Goal: Transaction & Acquisition: Purchase product/service

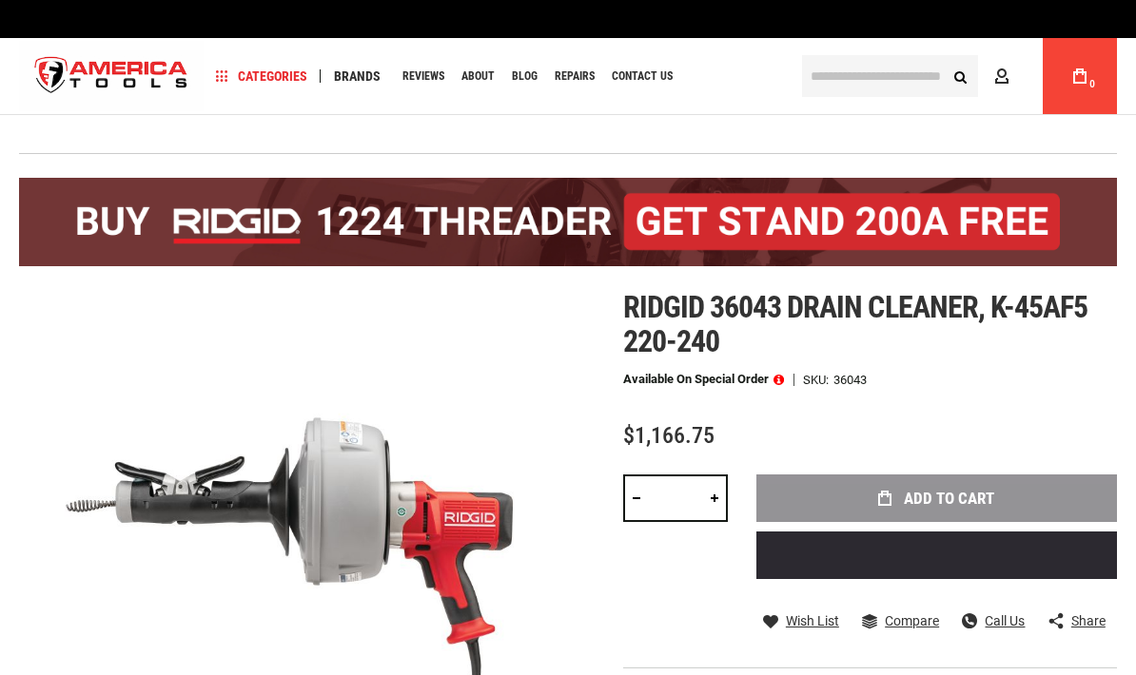
click at [882, 85] on input "text" at bounding box center [890, 76] width 176 height 42
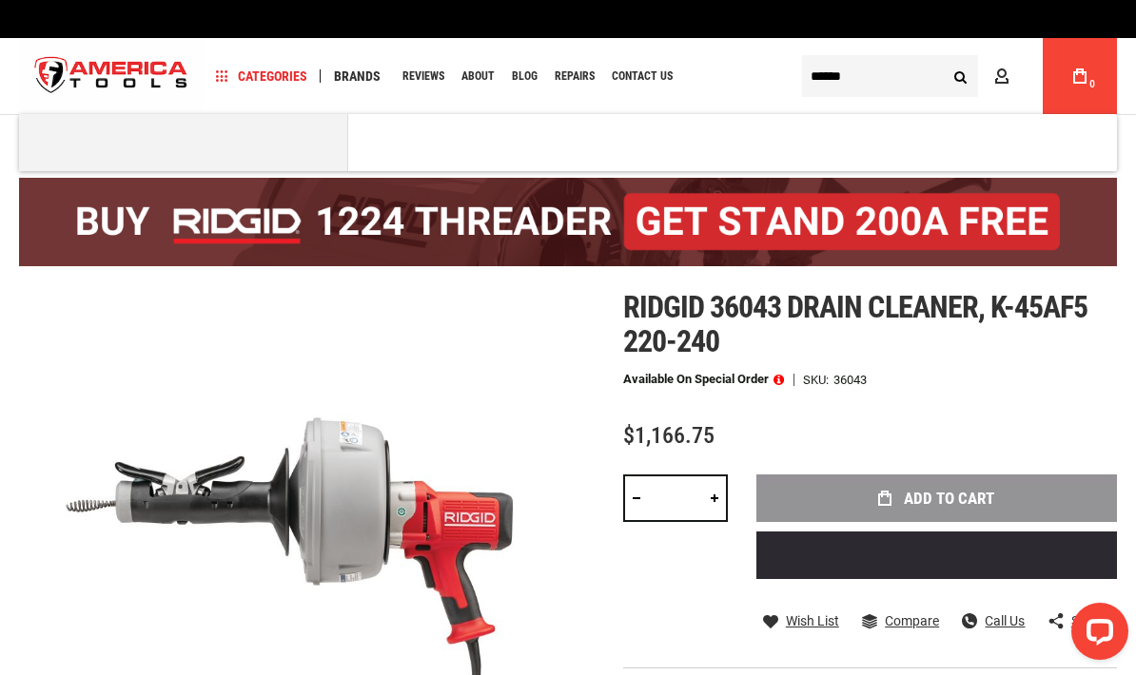
type input "******"
click at [960, 76] on button "Search" at bounding box center [960, 76] width 36 height 36
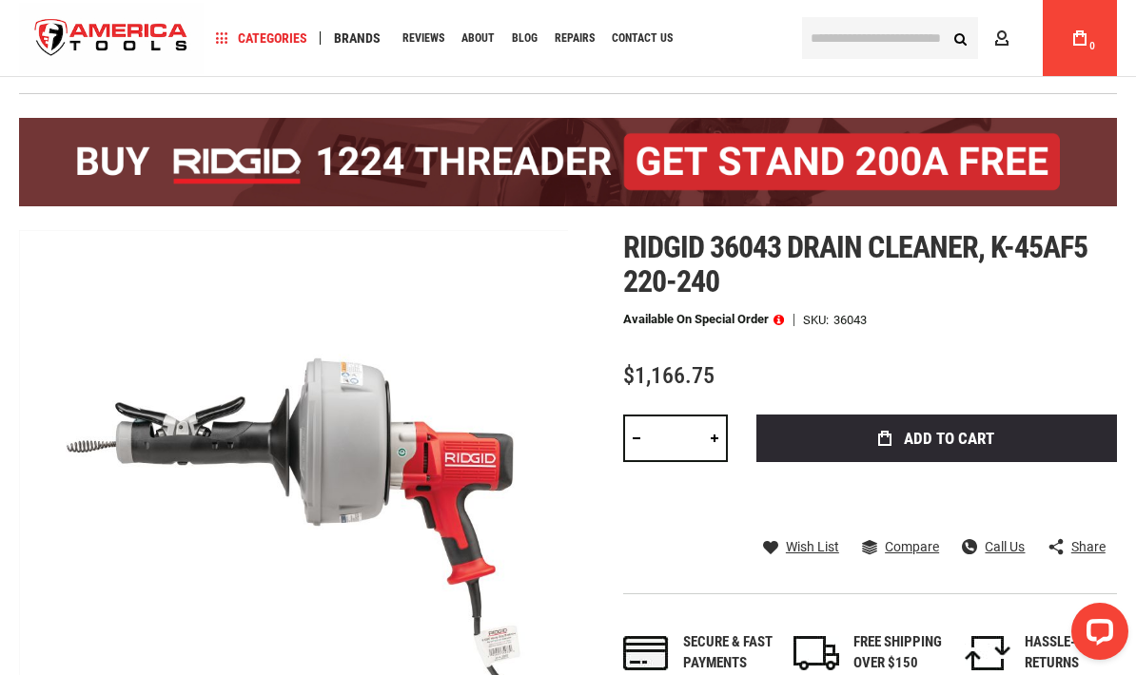
scroll to position [53, 0]
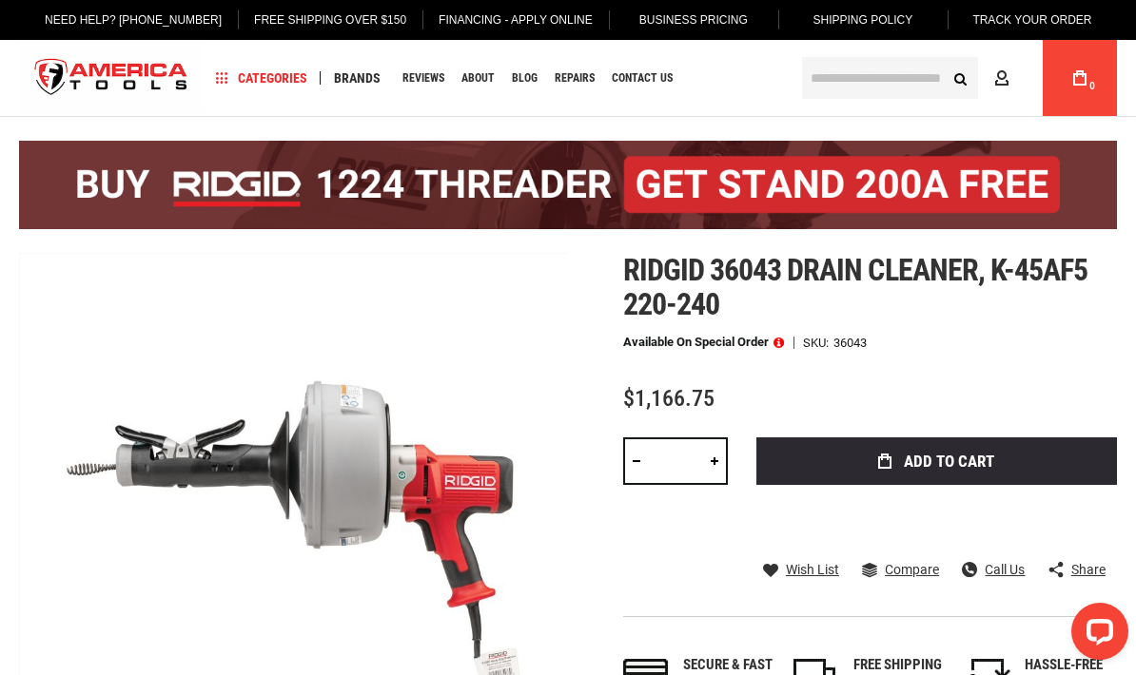
click at [1001, 459] on button "Add to Cart" at bounding box center [936, 462] width 360 height 48
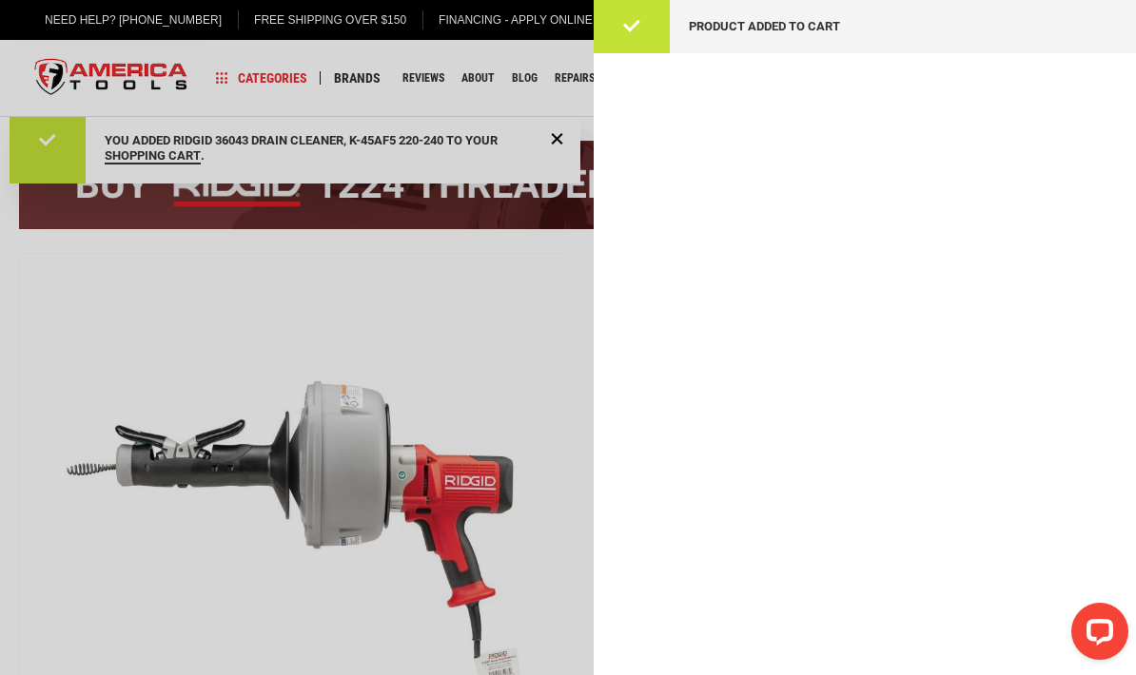
scroll to position [0, 0]
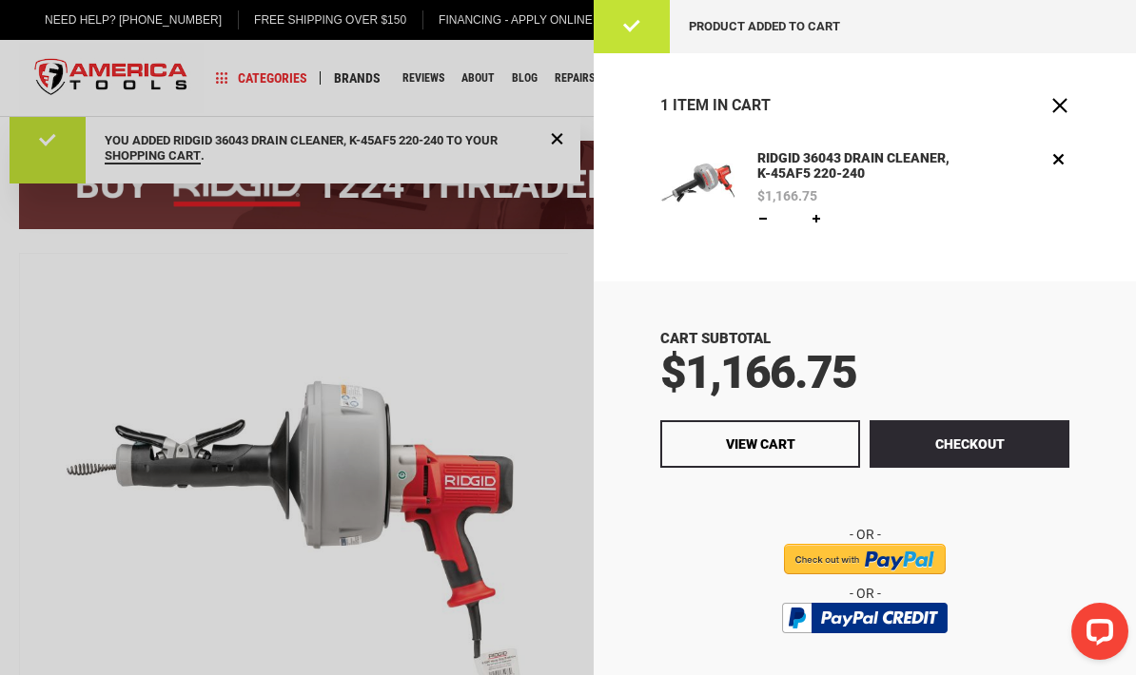
click at [1064, 96] on span "Close" at bounding box center [1059, 105] width 19 height 19
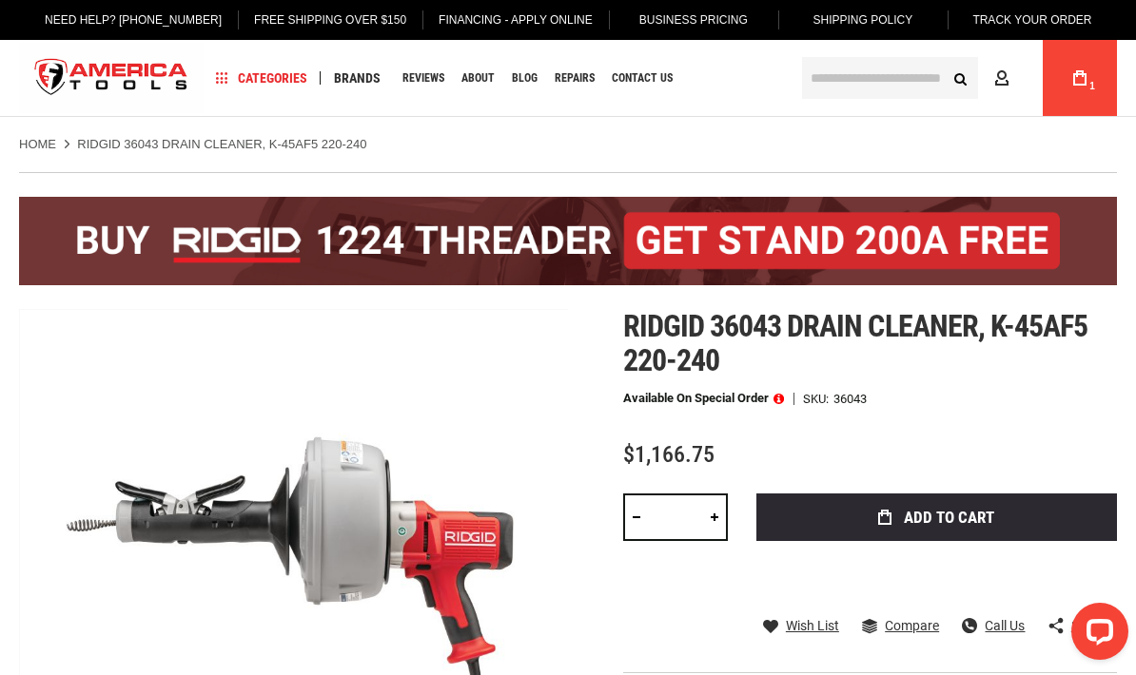
click at [869, 87] on input "text" at bounding box center [890, 78] width 176 height 42
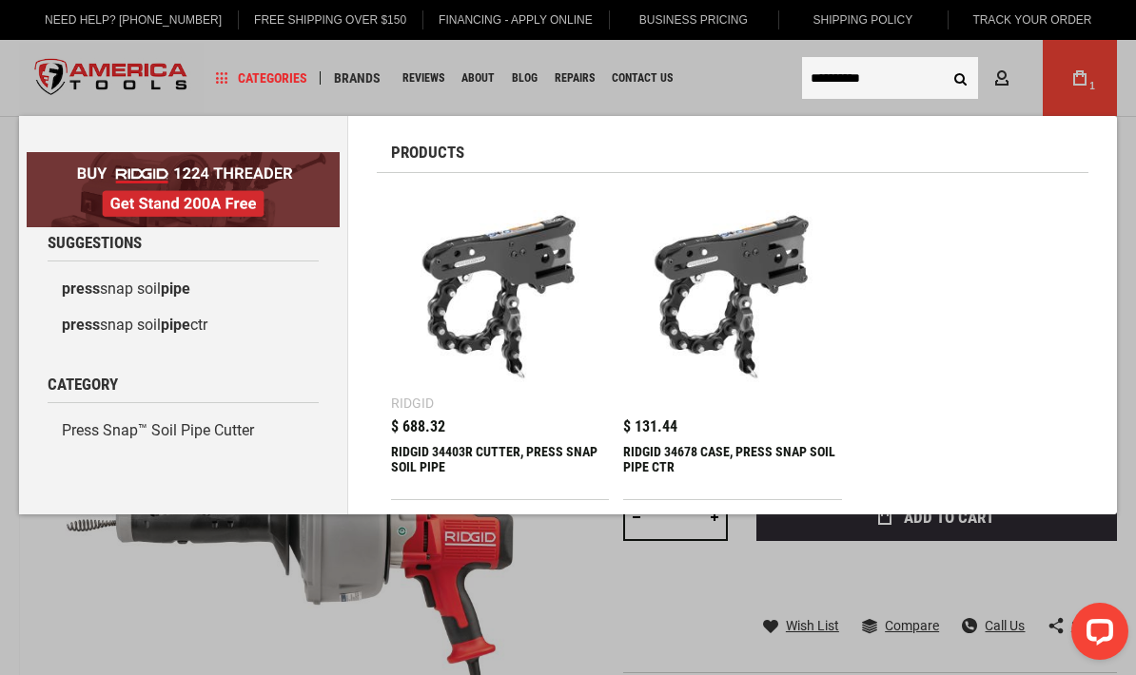
click at [887, 87] on input "**********" at bounding box center [890, 78] width 176 height 42
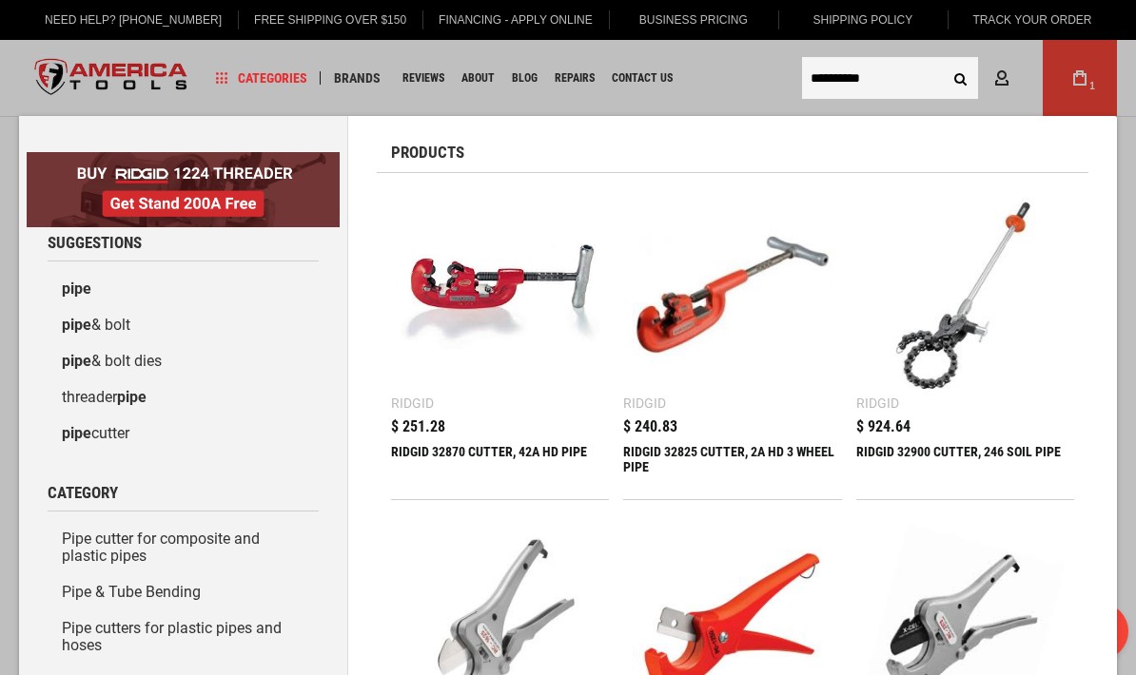
type input "**********"
click at [960, 78] on button "Search" at bounding box center [960, 78] width 36 height 36
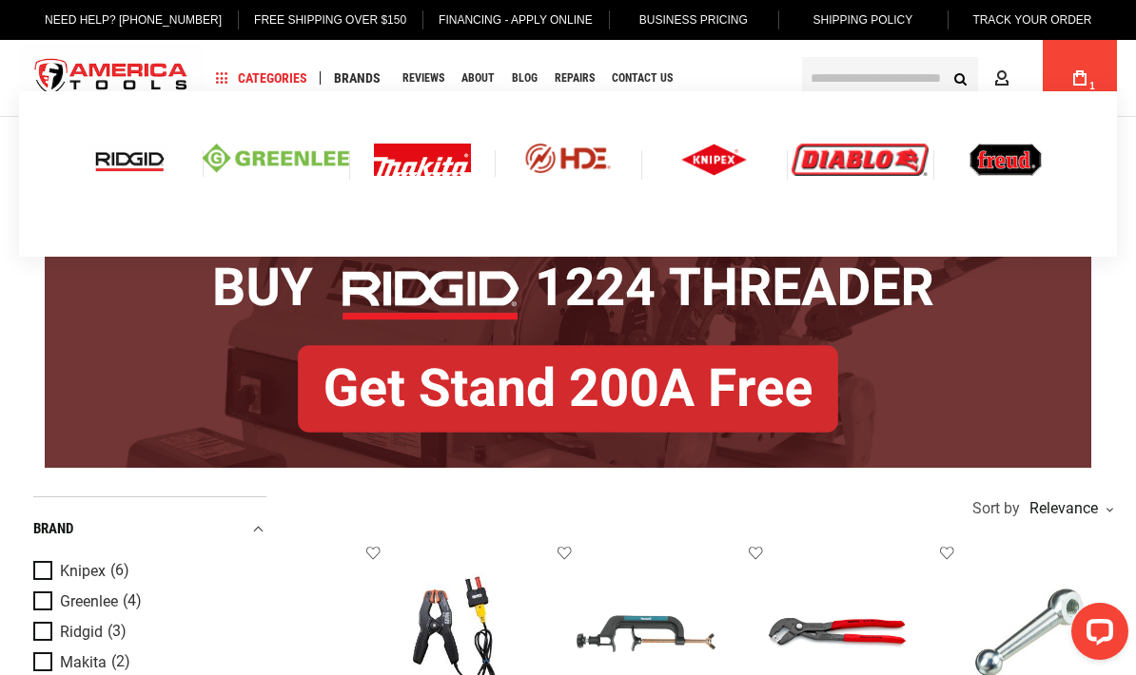
click at [106, 166] on img at bounding box center [129, 160] width 79 height 32
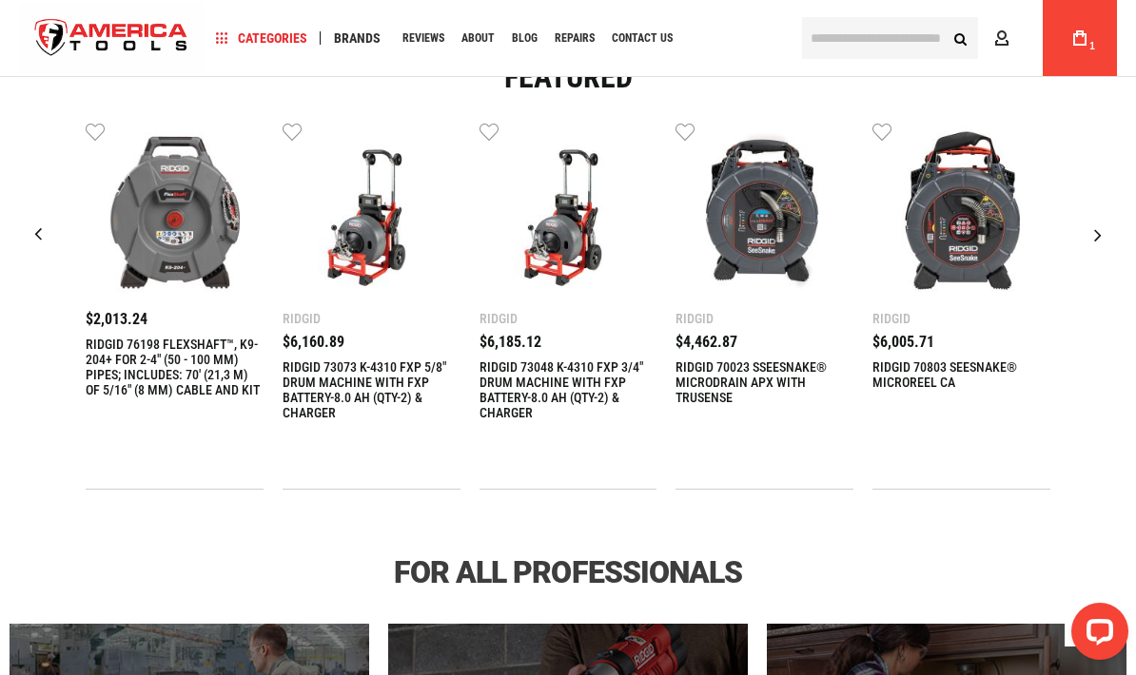
click at [1097, 230] on div "Next slide" at bounding box center [1098, 235] width 48 height 48
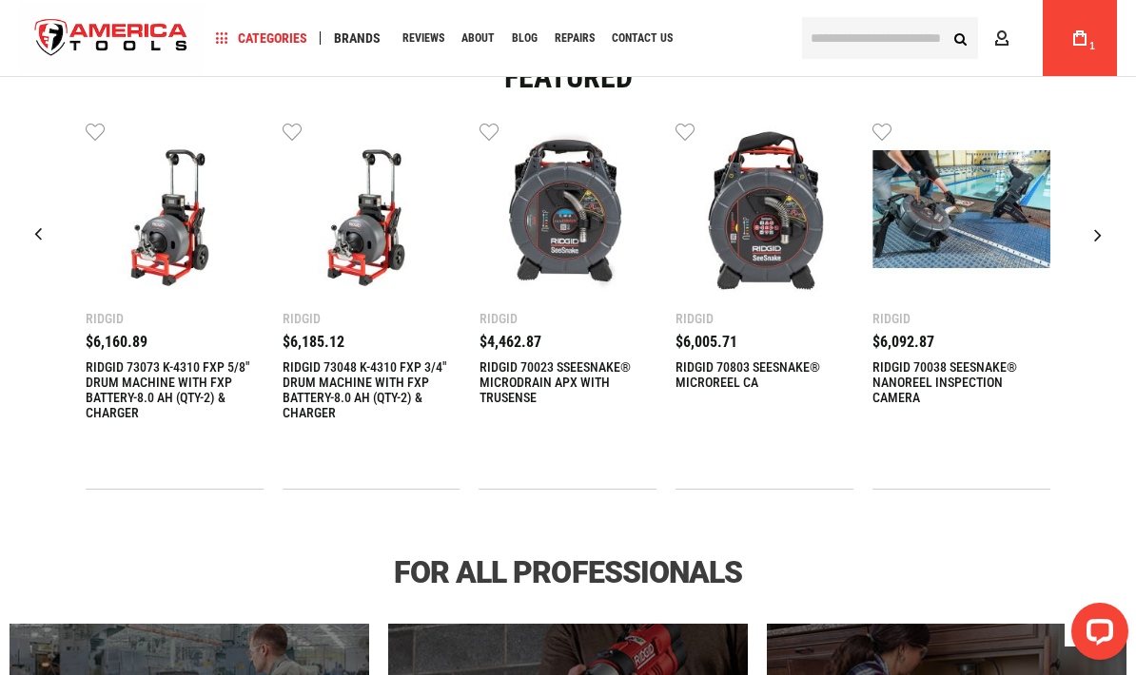
click at [1102, 240] on div "Next slide" at bounding box center [1098, 235] width 48 height 48
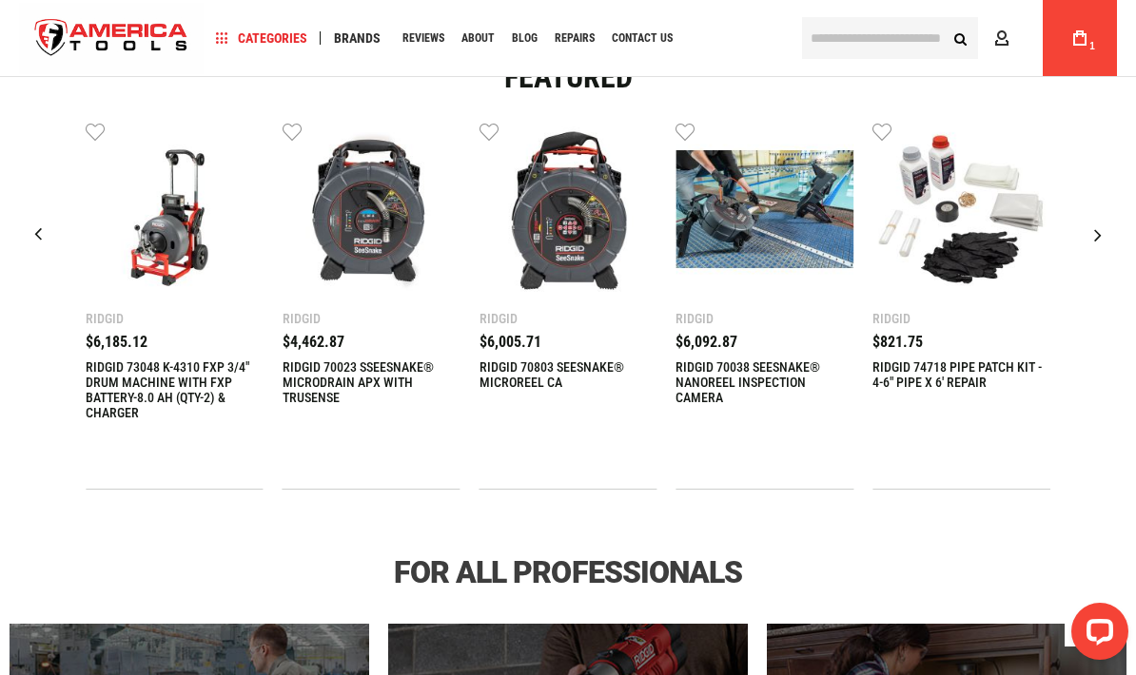
click at [1107, 239] on div "Next slide" at bounding box center [1098, 235] width 48 height 48
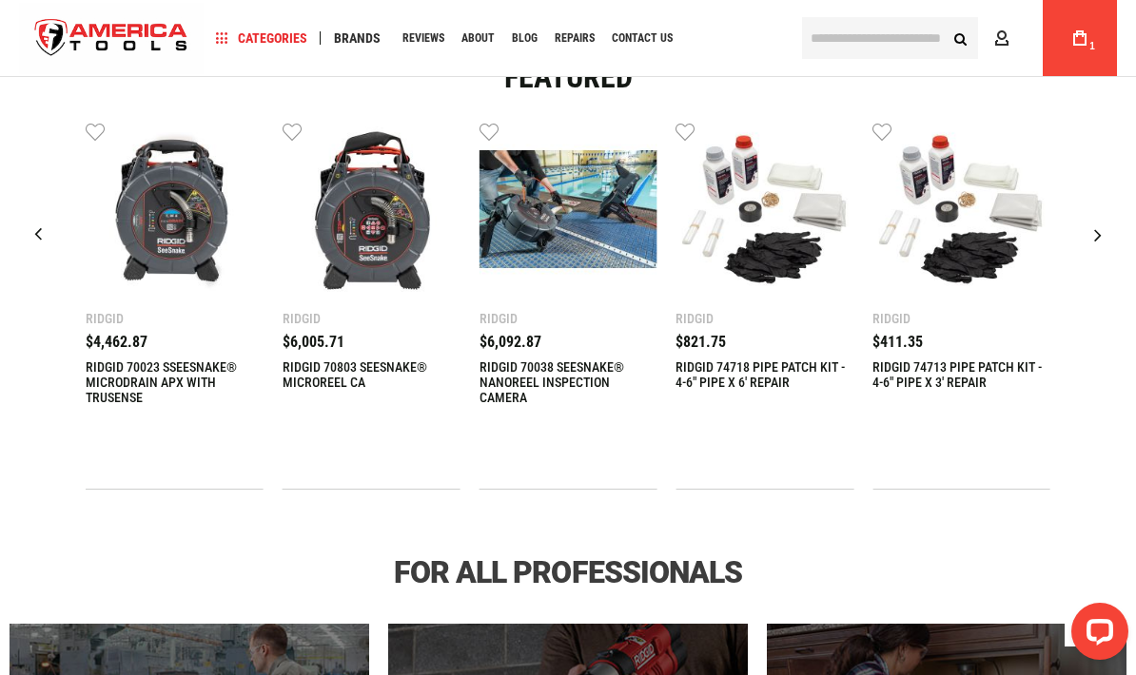
click at [1107, 243] on div "Next slide" at bounding box center [1098, 235] width 48 height 48
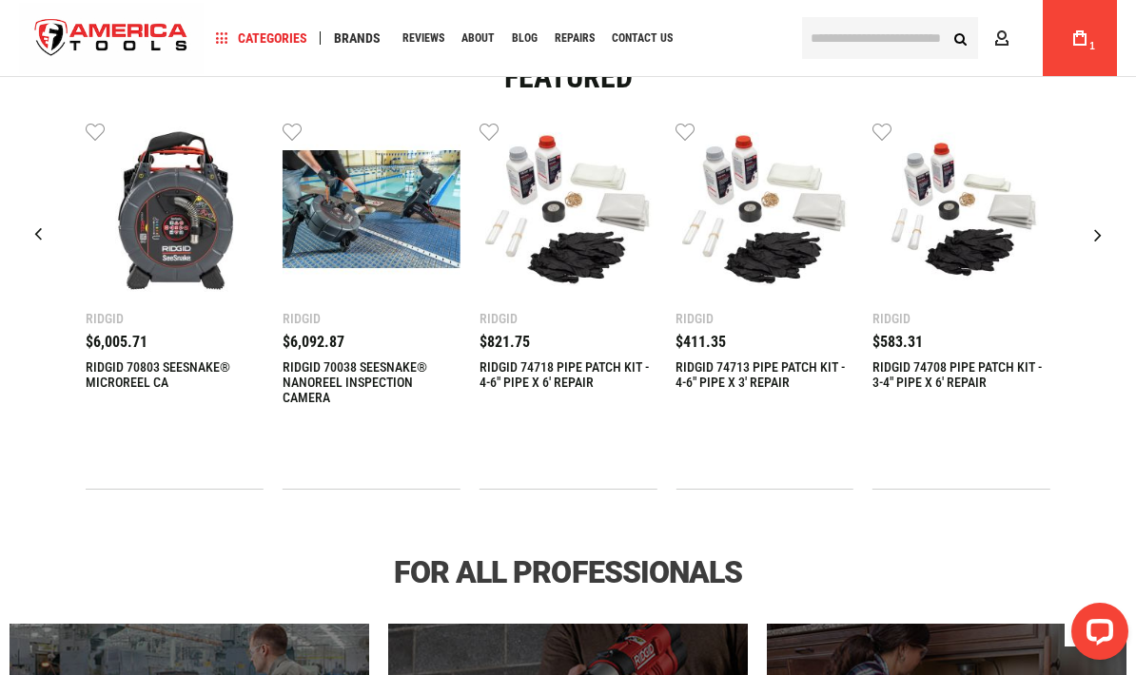
click at [1105, 242] on div "Next slide" at bounding box center [1098, 235] width 48 height 48
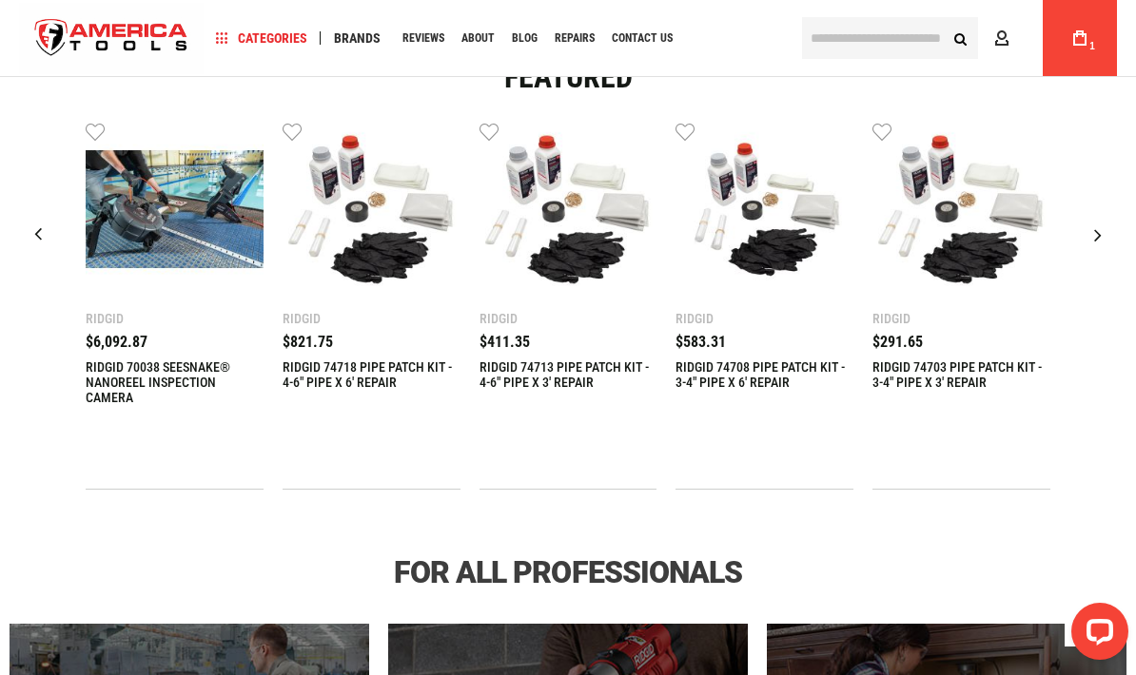
click at [1107, 238] on div "Next slide" at bounding box center [1098, 235] width 48 height 48
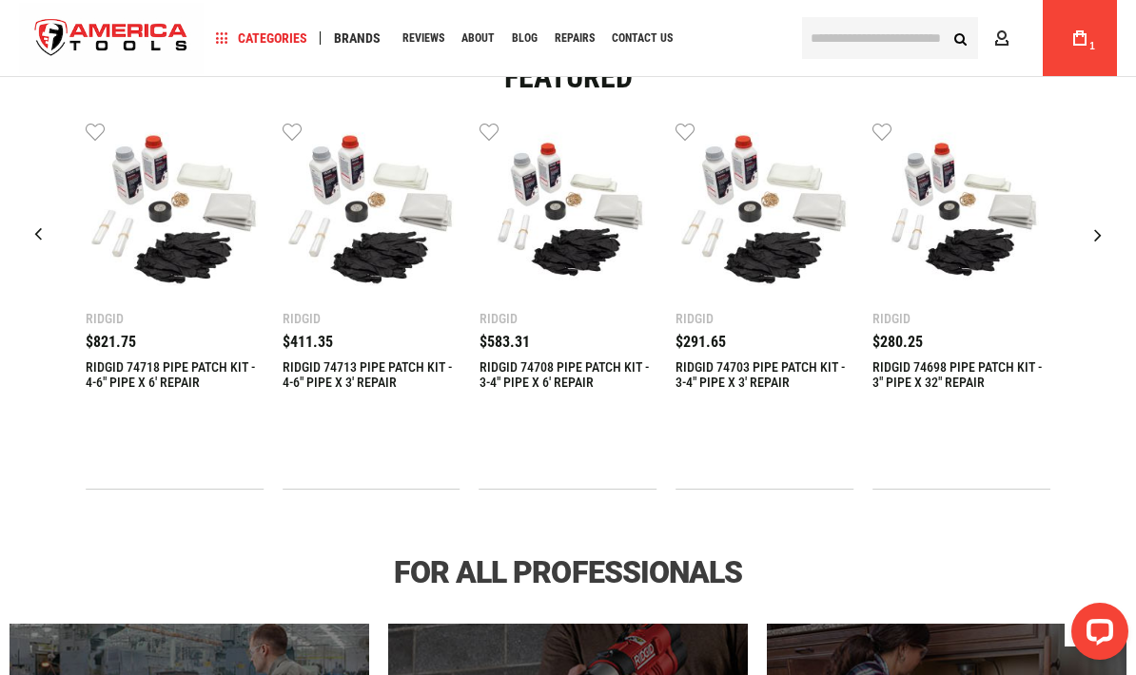
click at [1105, 239] on div "Next slide" at bounding box center [1098, 235] width 48 height 48
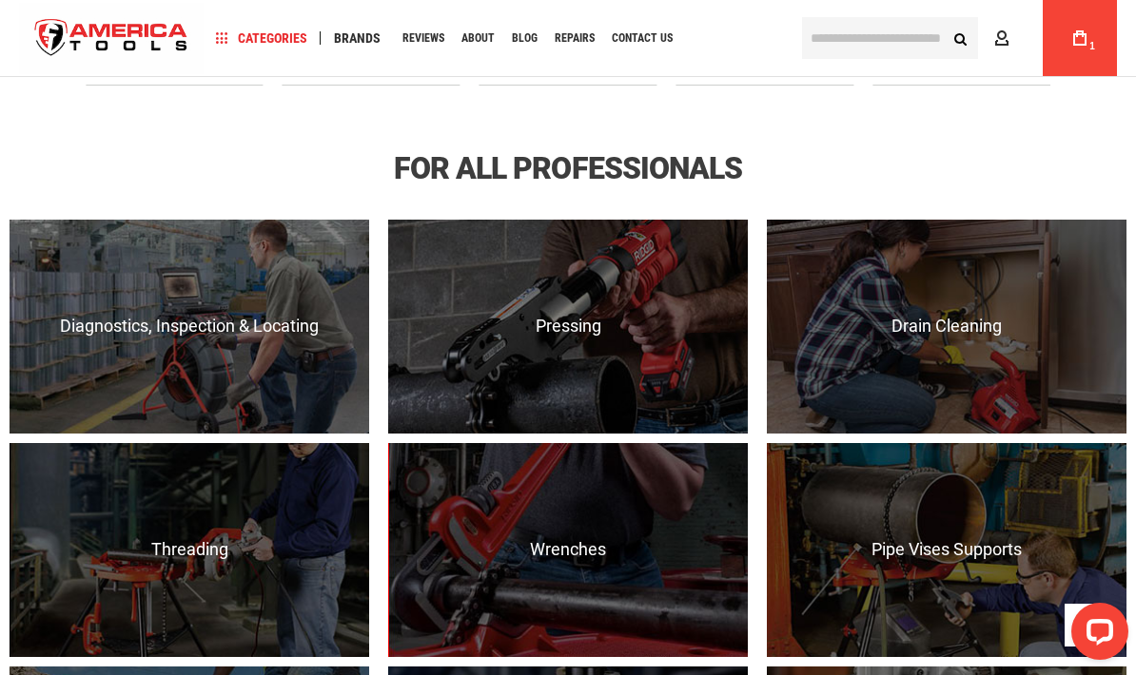
scroll to position [1086, 0]
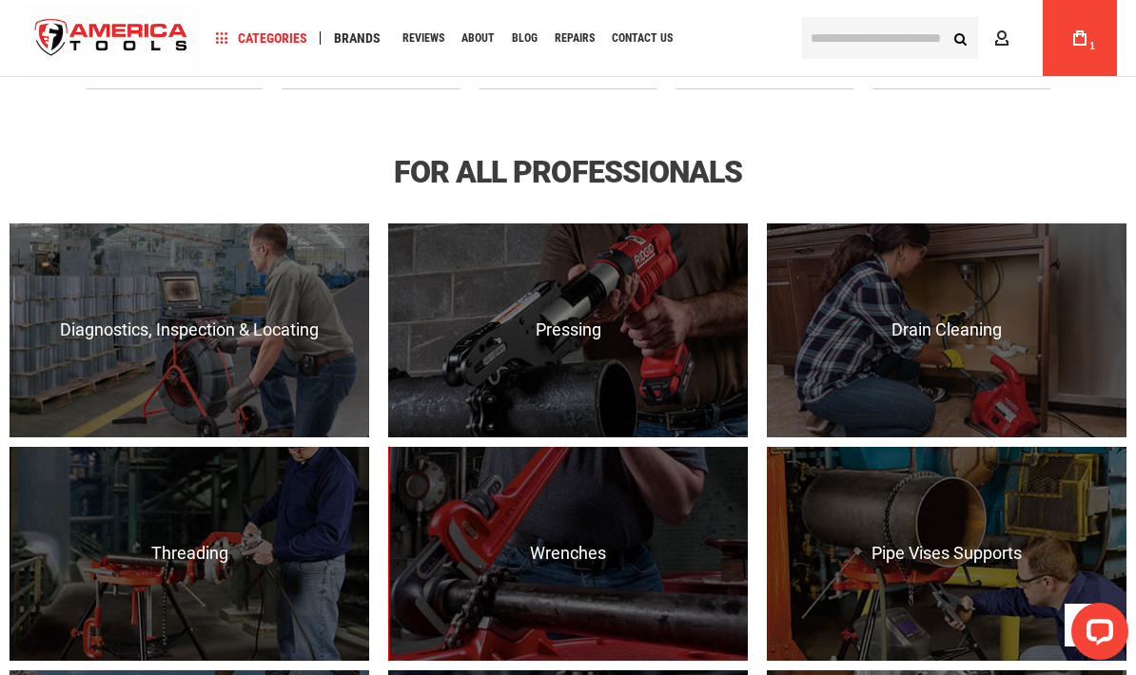
click at [975, 321] on div "RIDGID® drain cleaning tools, ranging from hand tools, sink machines, drum / se…" at bounding box center [947, 331] width 360 height 214
click at [986, 424] on span "View Products" at bounding box center [947, 413] width 360 height 49
click at [987, 408] on span "View Products" at bounding box center [947, 413] width 360 height 49
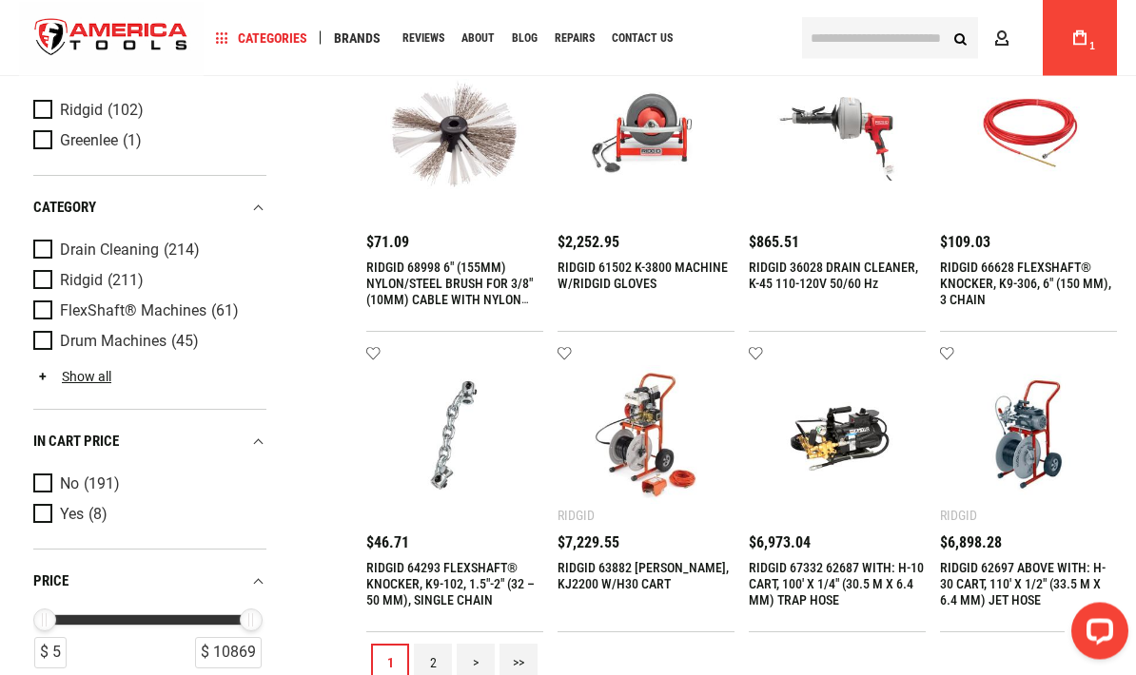
scroll to position [1655, 0]
click at [422, 662] on link "2" at bounding box center [433, 664] width 38 height 38
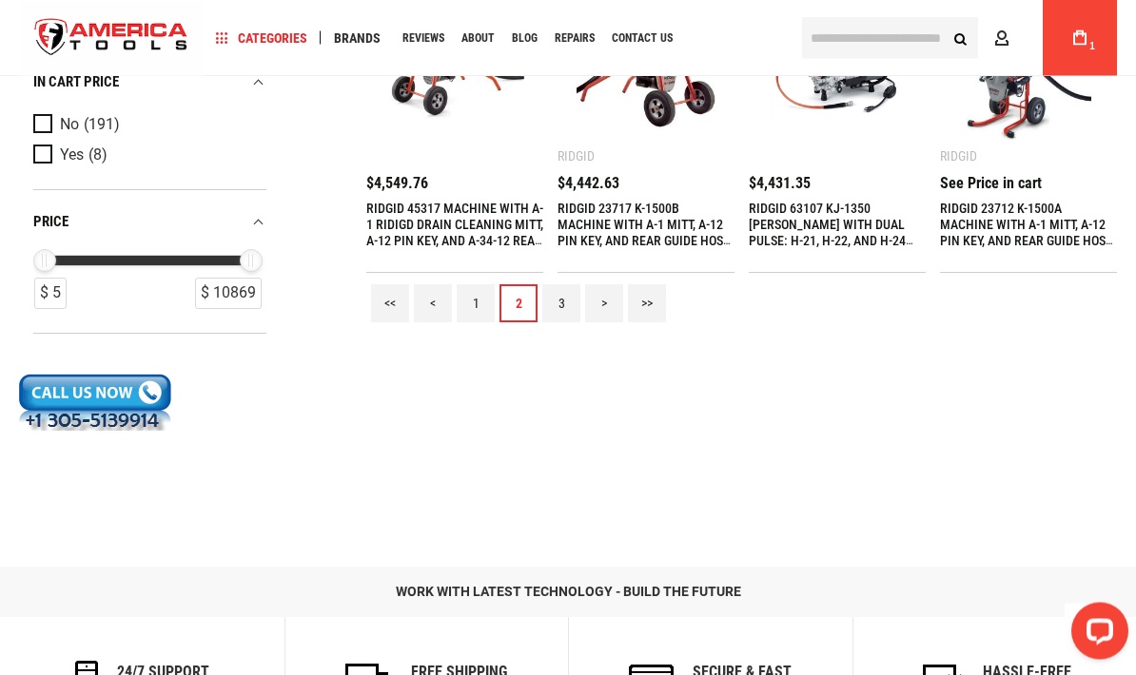
scroll to position [2015, 0]
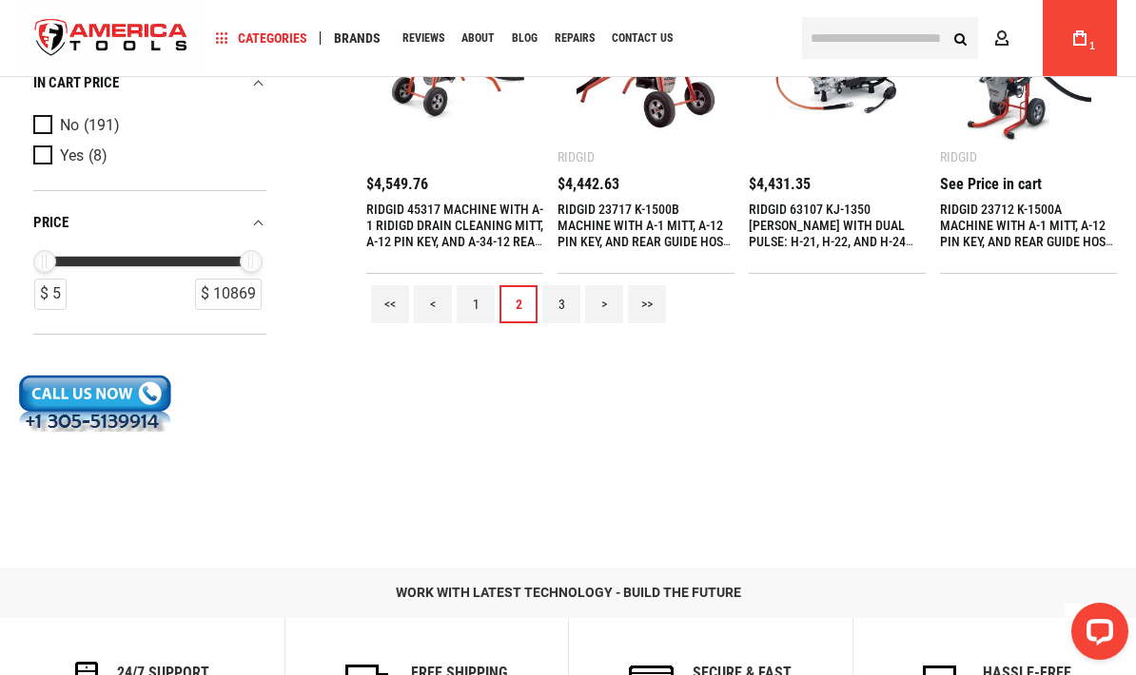
click at [552, 297] on link "3" at bounding box center [561, 304] width 38 height 38
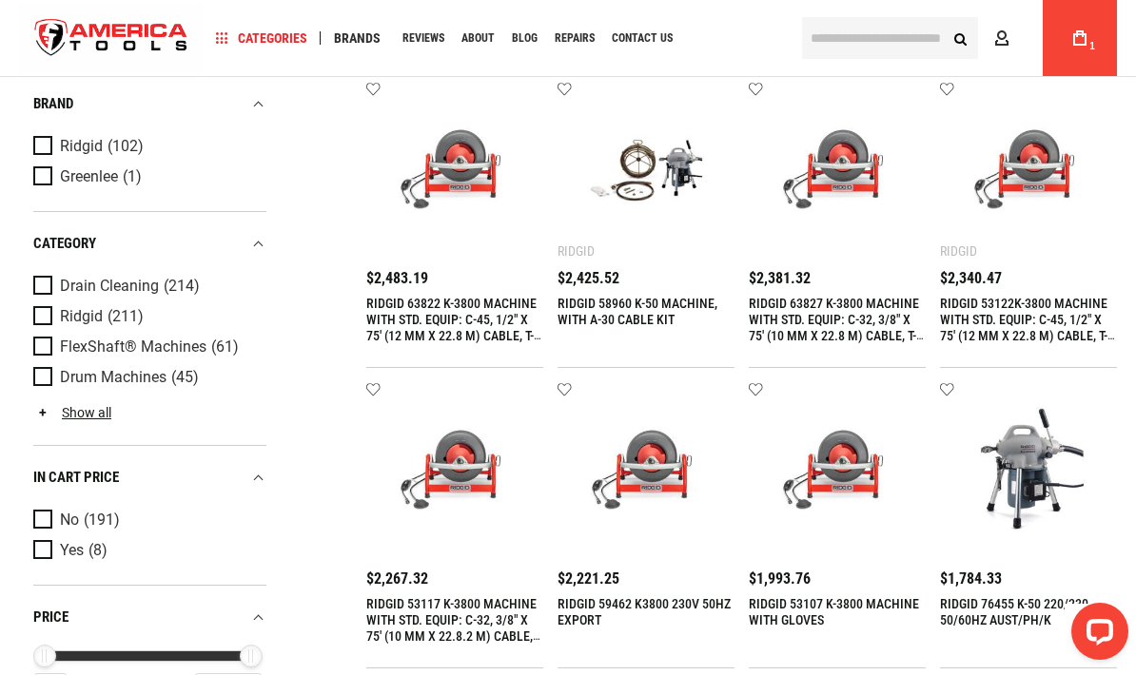
scroll to position [1648, 0]
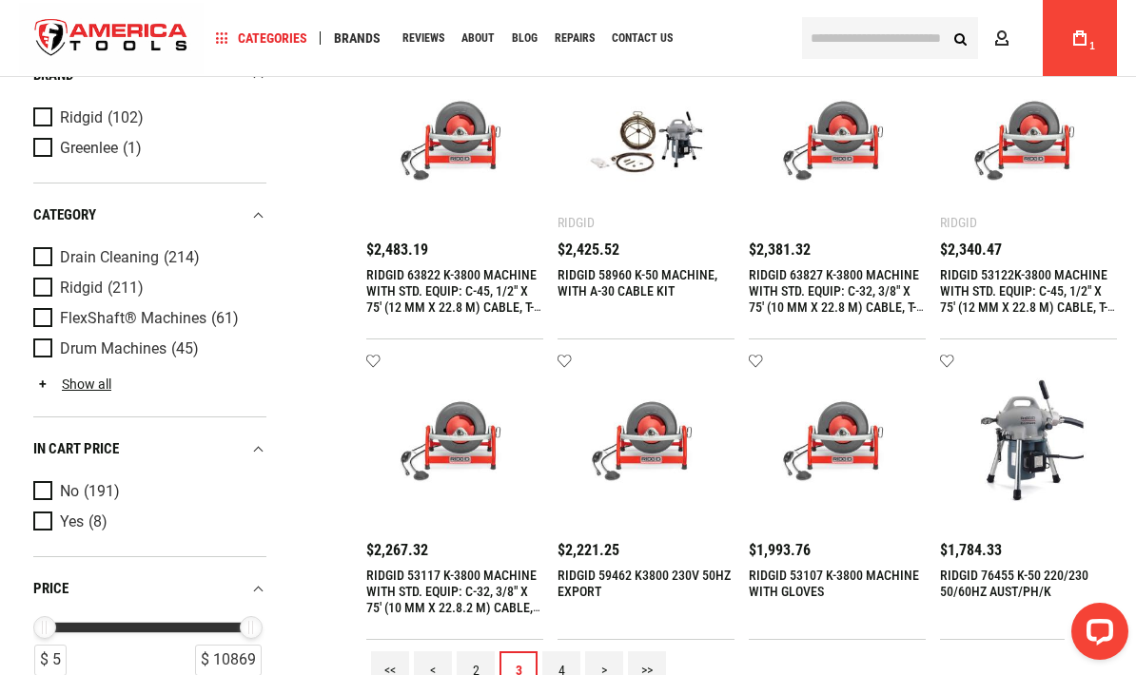
click at [392, 292] on link "RIDGID 63822 K-3800 MACHINE WITH STD. EQUIP: C-45, 1/2" X 75' (12 MM X 22.8 M) …" at bounding box center [453, 322] width 175 height 111
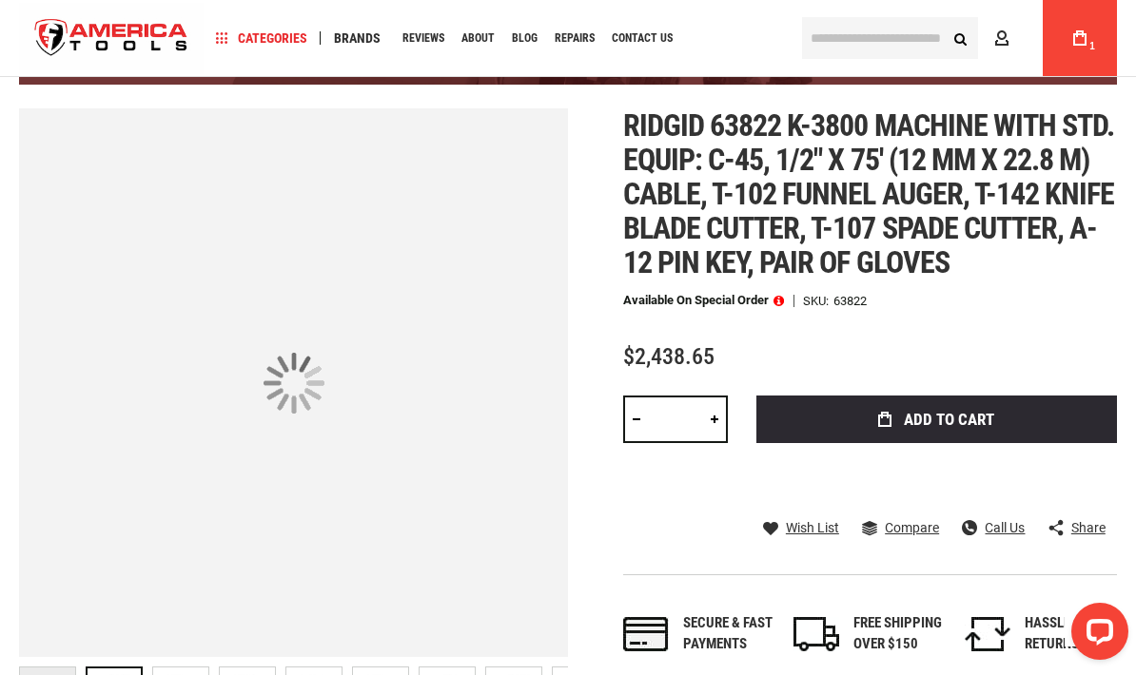
scroll to position [223, 0]
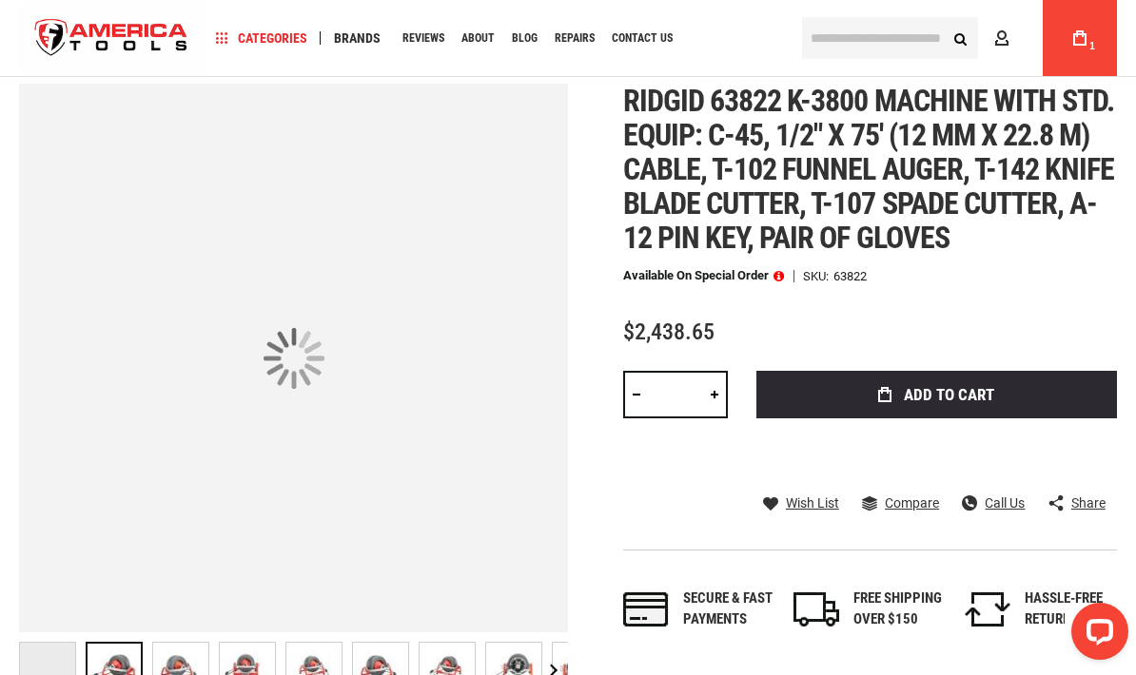
click at [261, 673] on img at bounding box center [247, 670] width 55 height 55
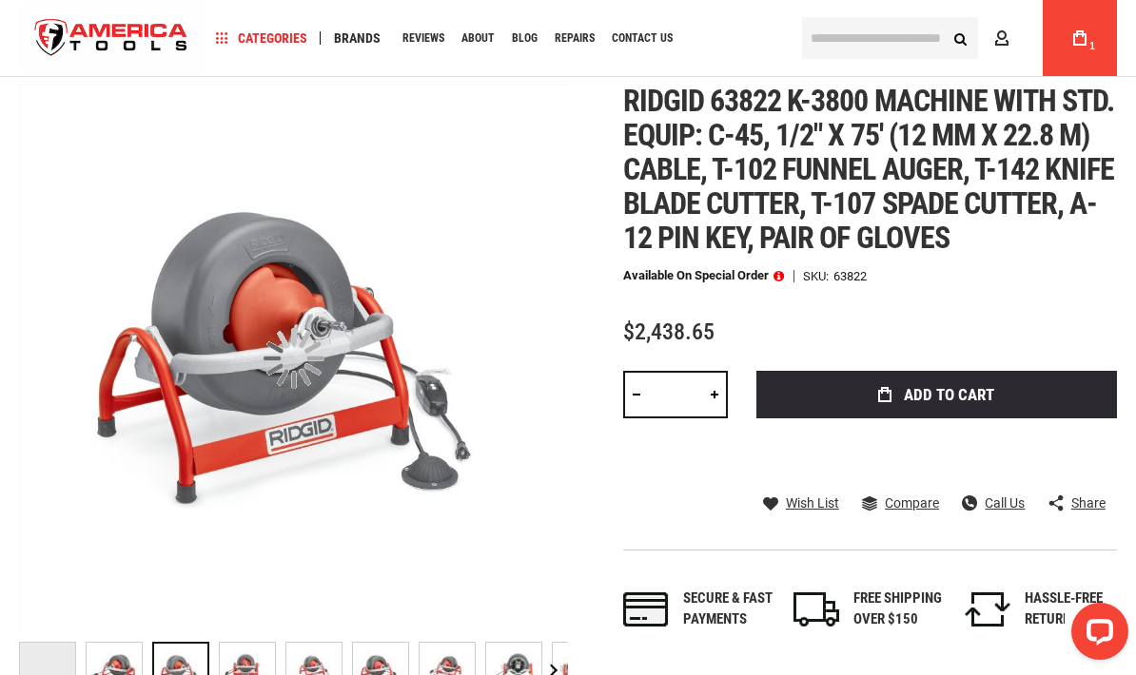
click at [200, 656] on div at bounding box center [180, 670] width 57 height 57
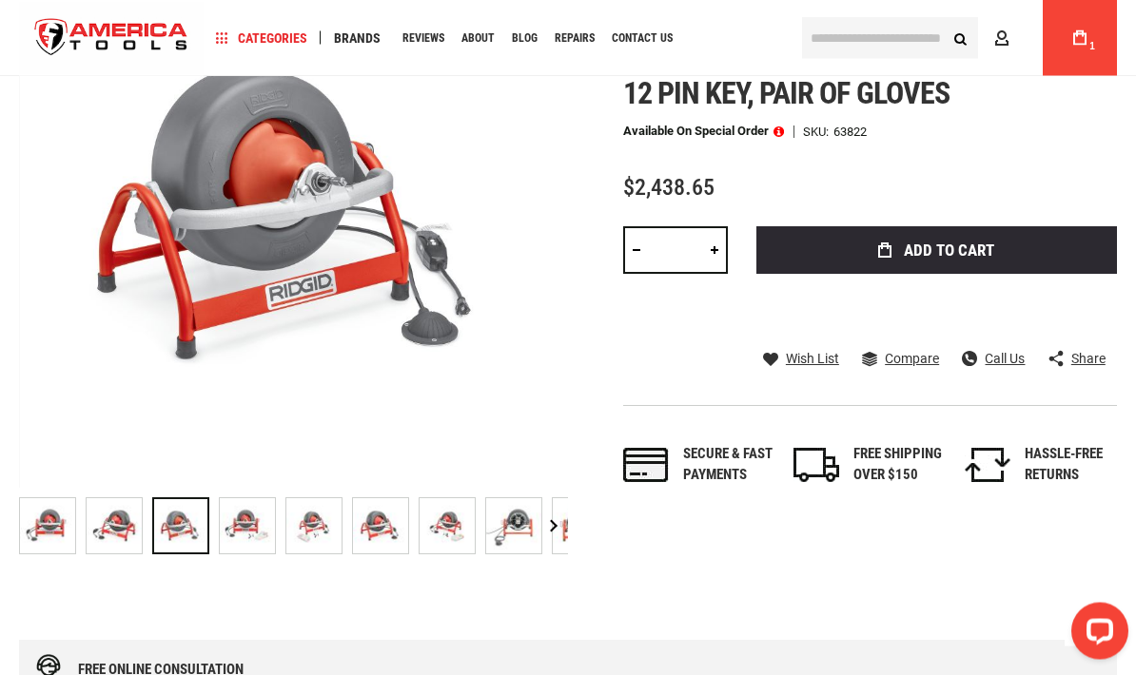
scroll to position [255, 0]
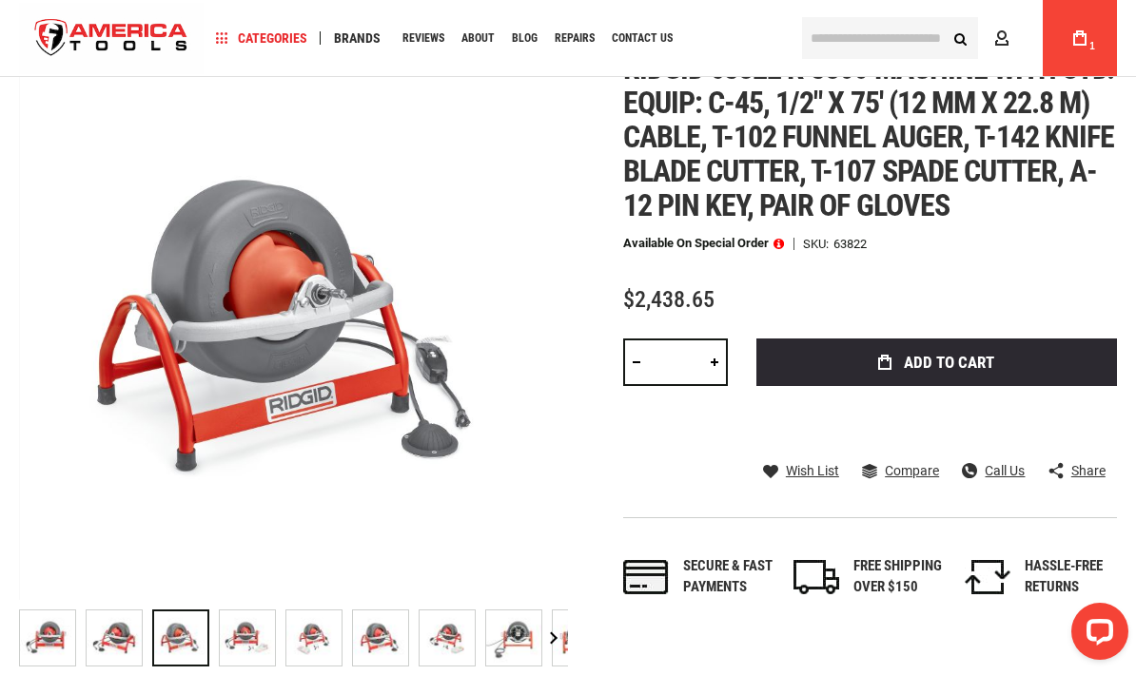
click at [883, 41] on input "text" at bounding box center [890, 38] width 176 height 42
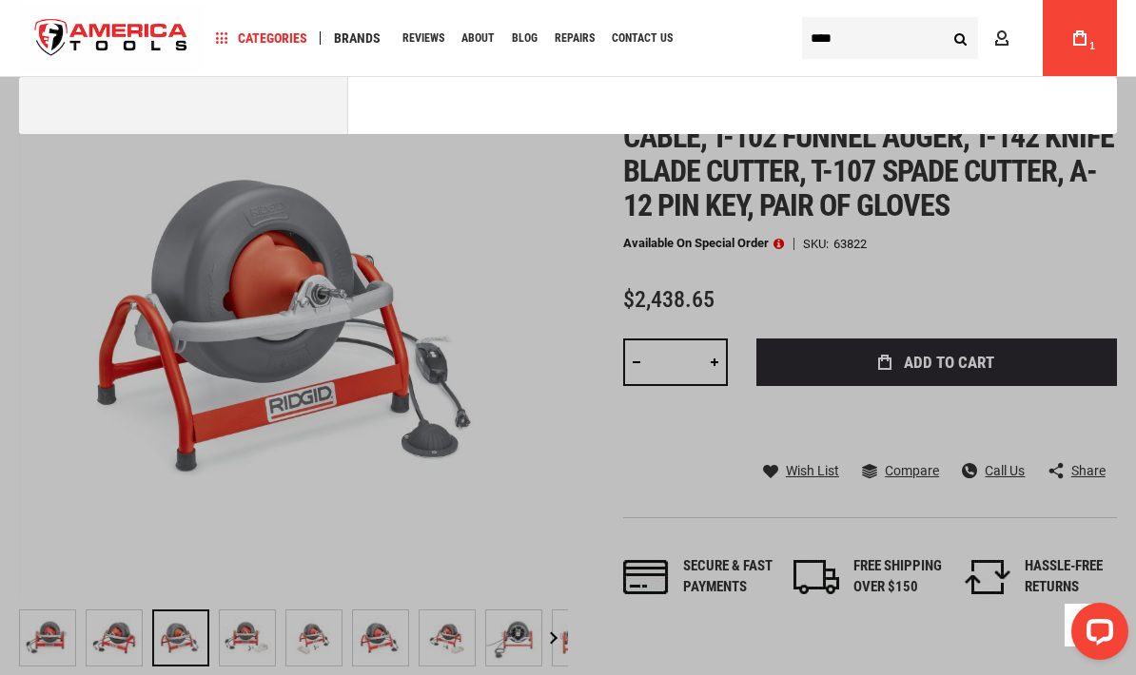
type input "****"
click at [960, 38] on button "Search" at bounding box center [960, 38] width 36 height 36
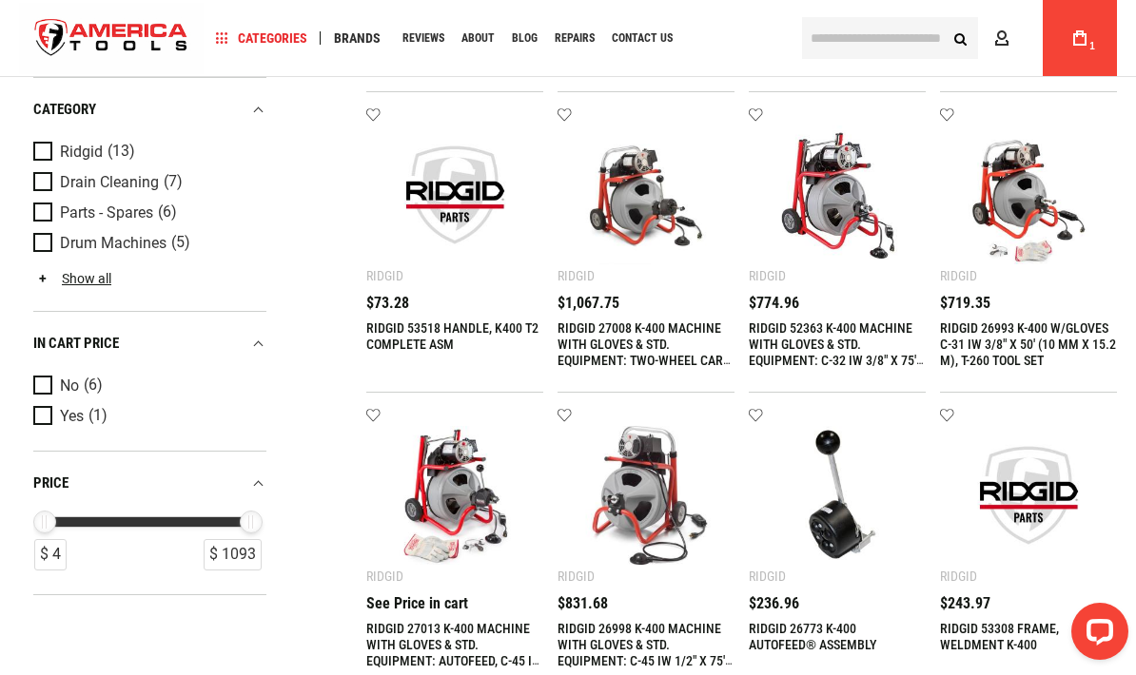
scroll to position [735, 0]
click at [479, 476] on img at bounding box center [454, 496] width 139 height 139
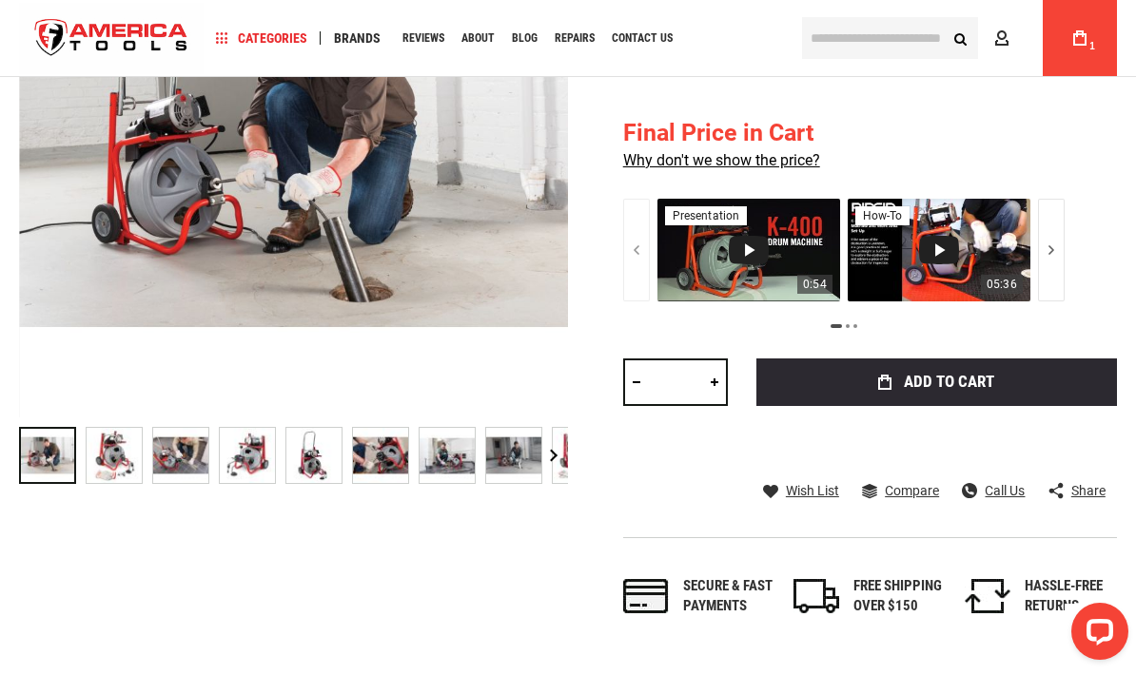
scroll to position [438, 0]
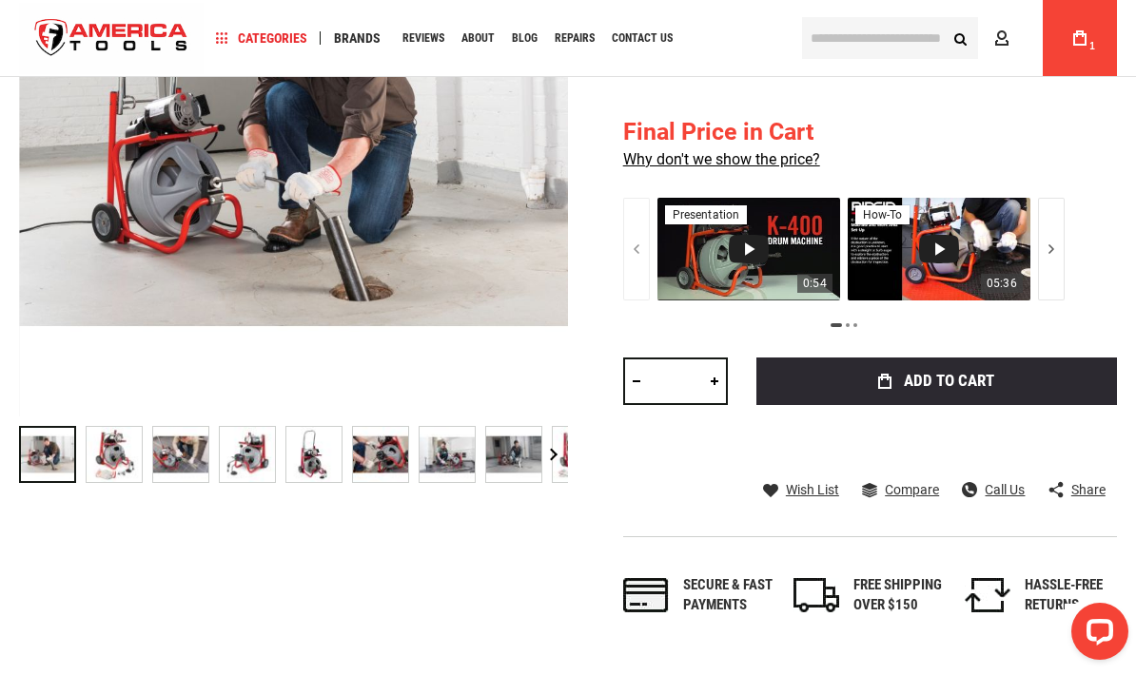
click at [780, 155] on link "Why don't we show the price?" at bounding box center [721, 159] width 197 height 18
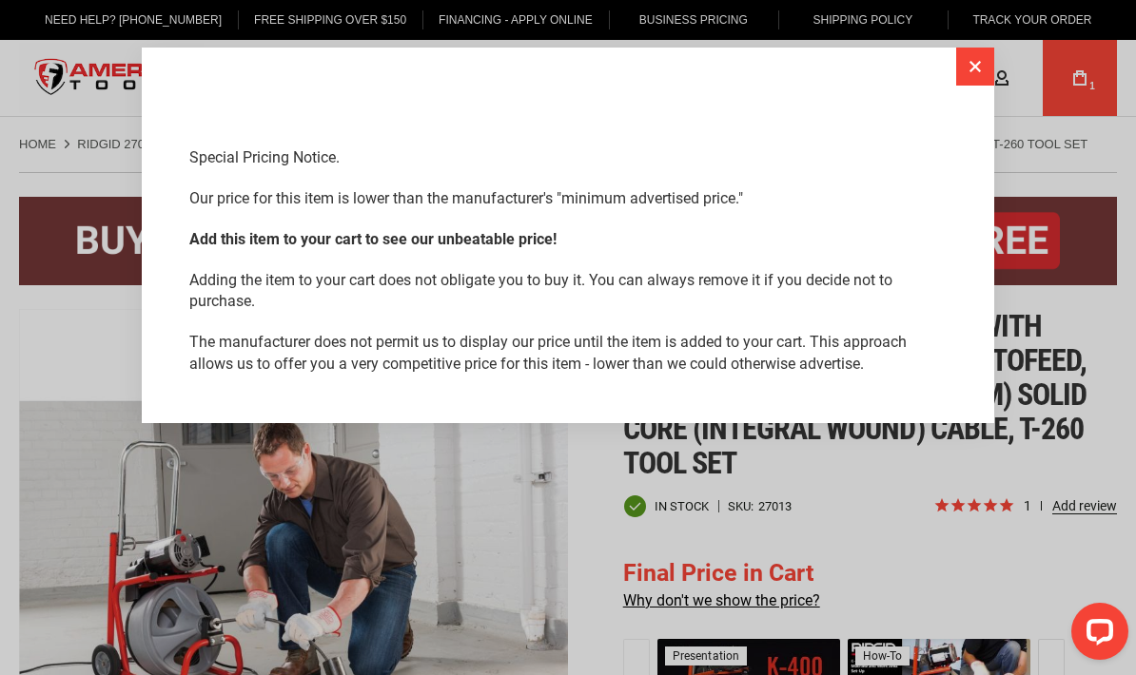
click at [973, 68] on button "Close" at bounding box center [975, 67] width 38 height 38
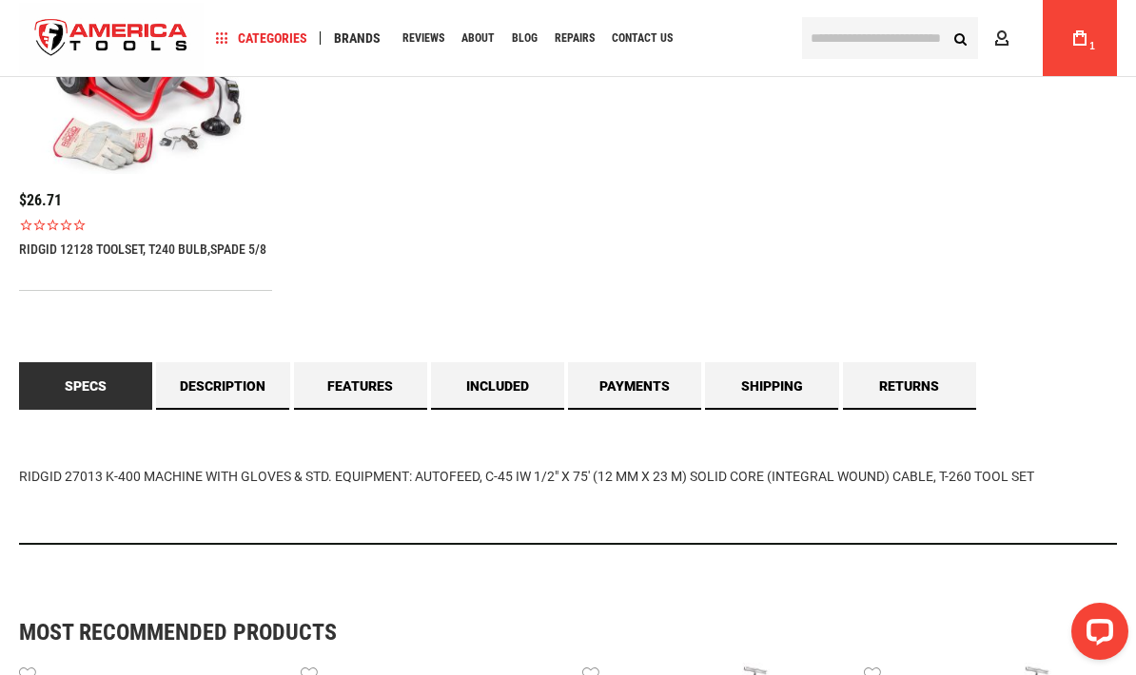
scroll to position [1712, 0]
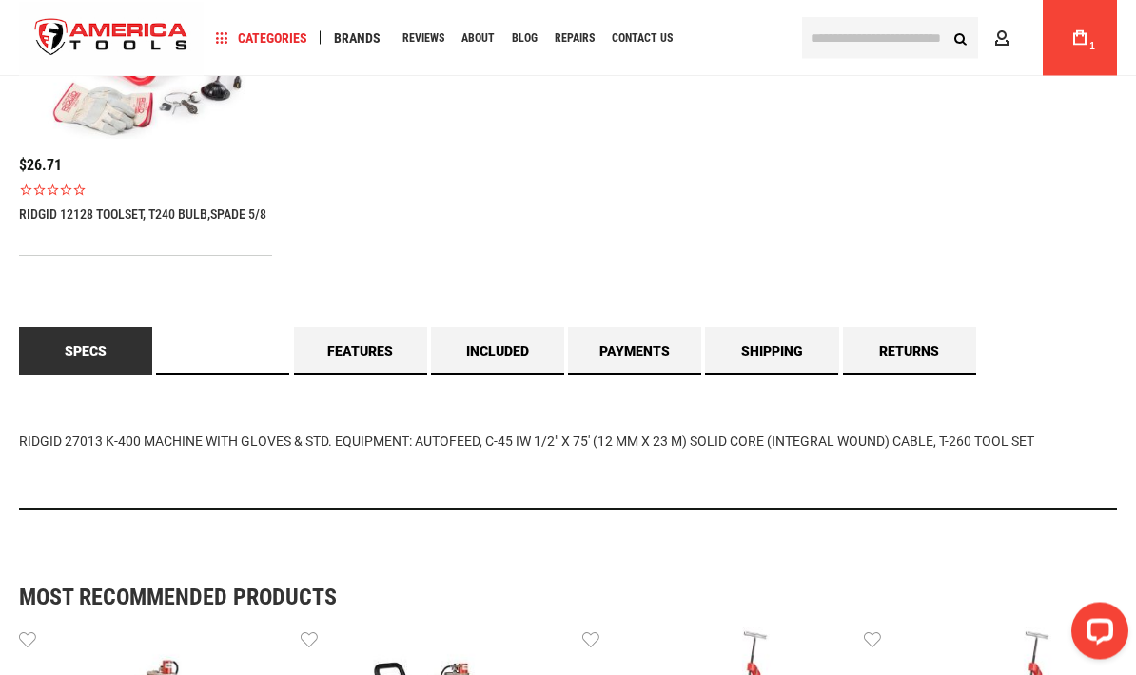
click at [193, 358] on link "Description" at bounding box center [222, 352] width 133 height 48
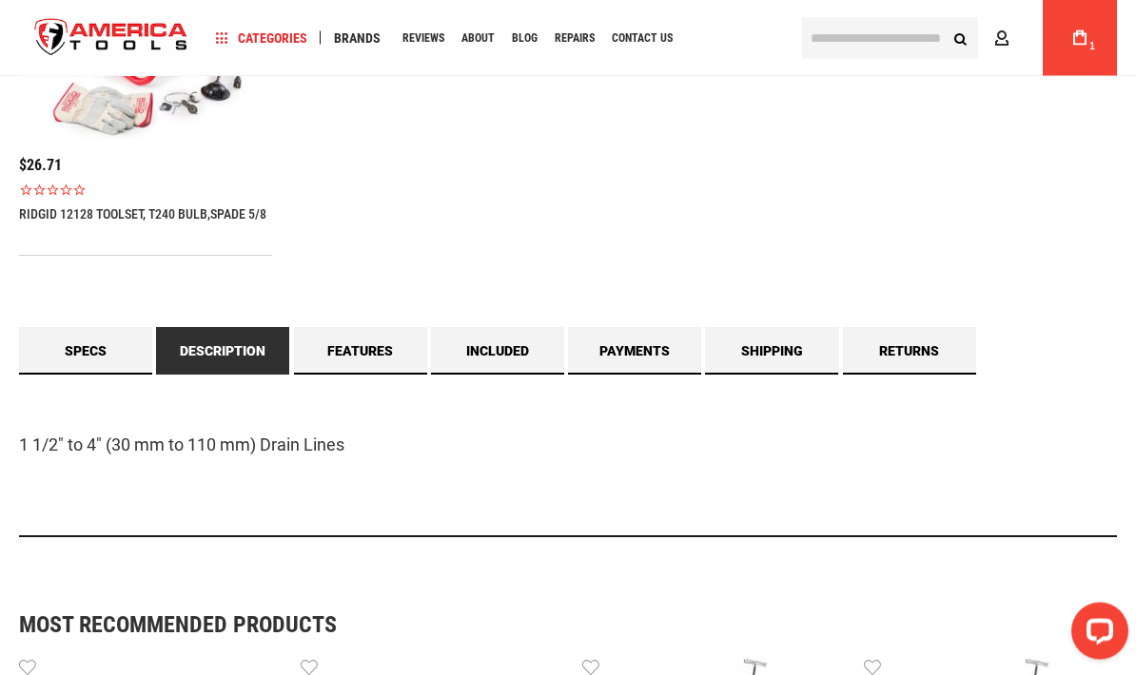
scroll to position [1713, 0]
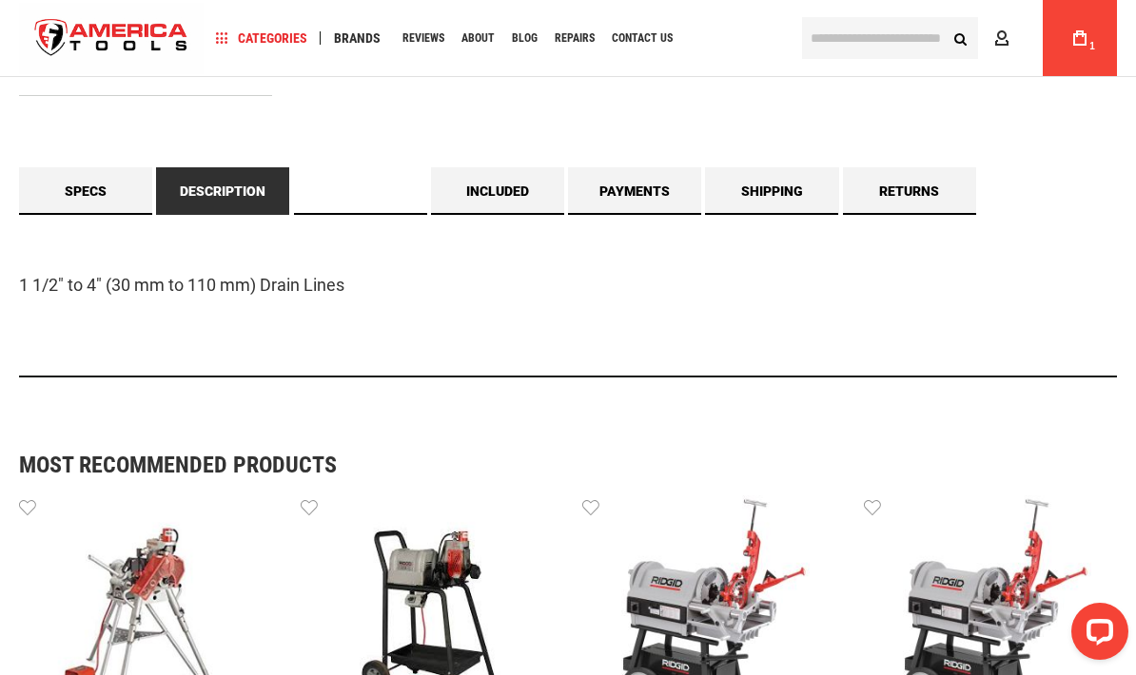
click at [346, 190] on link "Features" at bounding box center [360, 191] width 133 height 48
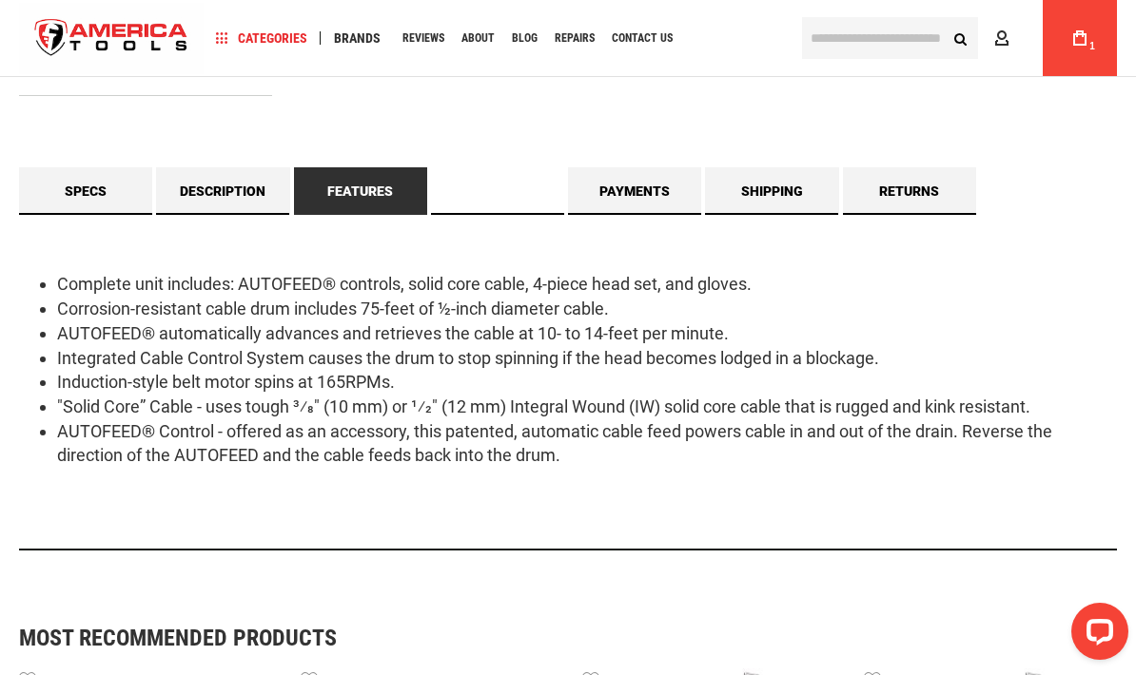
click at [472, 180] on link "Included" at bounding box center [497, 191] width 133 height 48
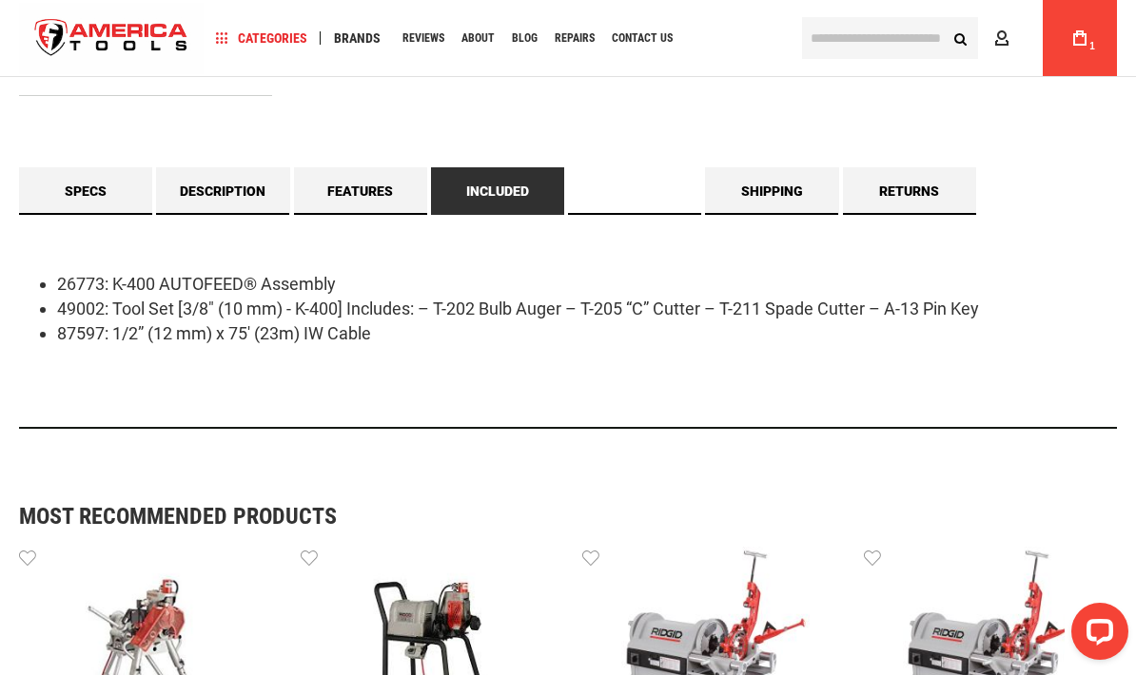
click at [653, 204] on link "Payments" at bounding box center [634, 191] width 133 height 48
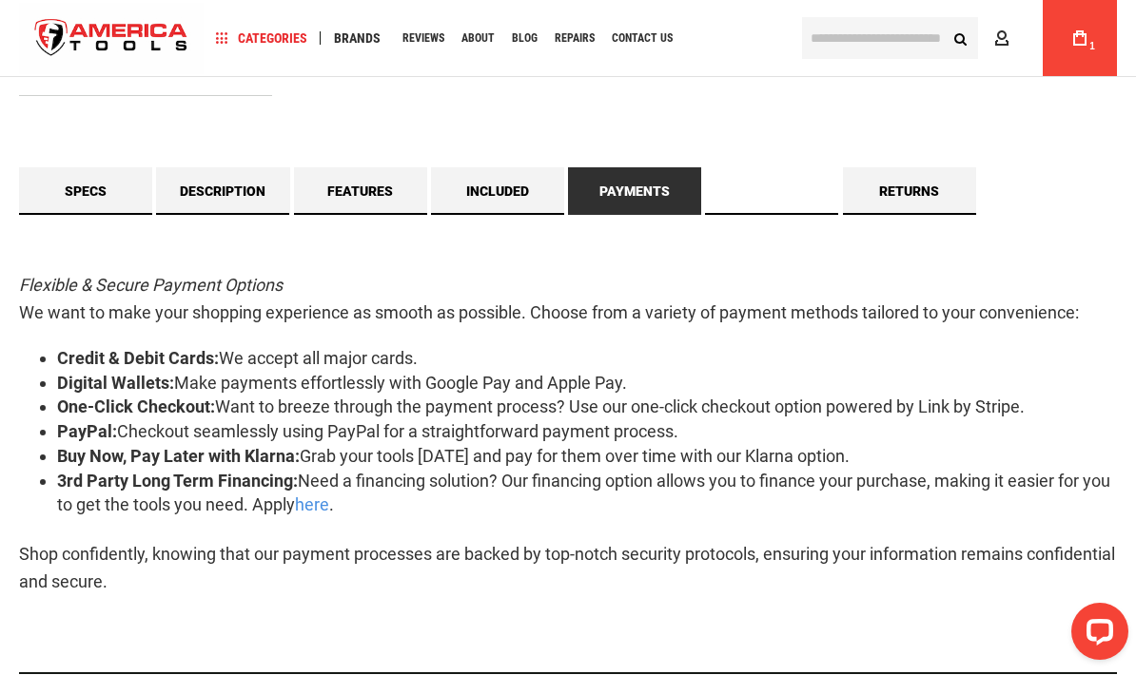
click at [781, 197] on link "Shipping" at bounding box center [771, 191] width 133 height 48
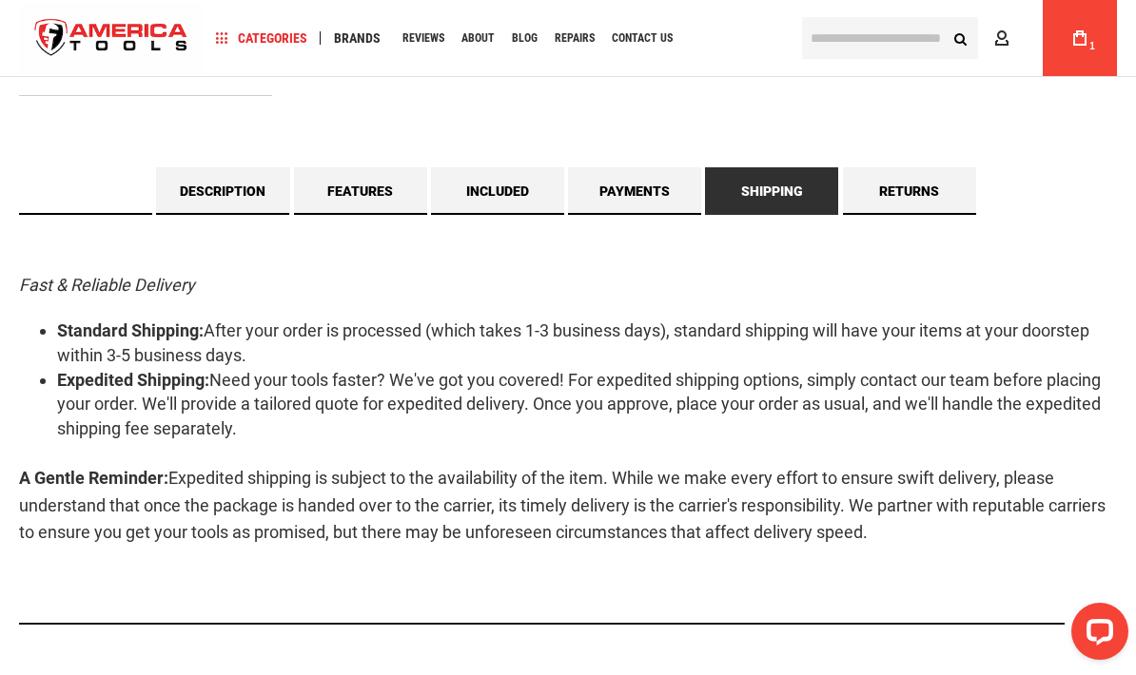
click at [75, 196] on link "Specs" at bounding box center [85, 191] width 133 height 48
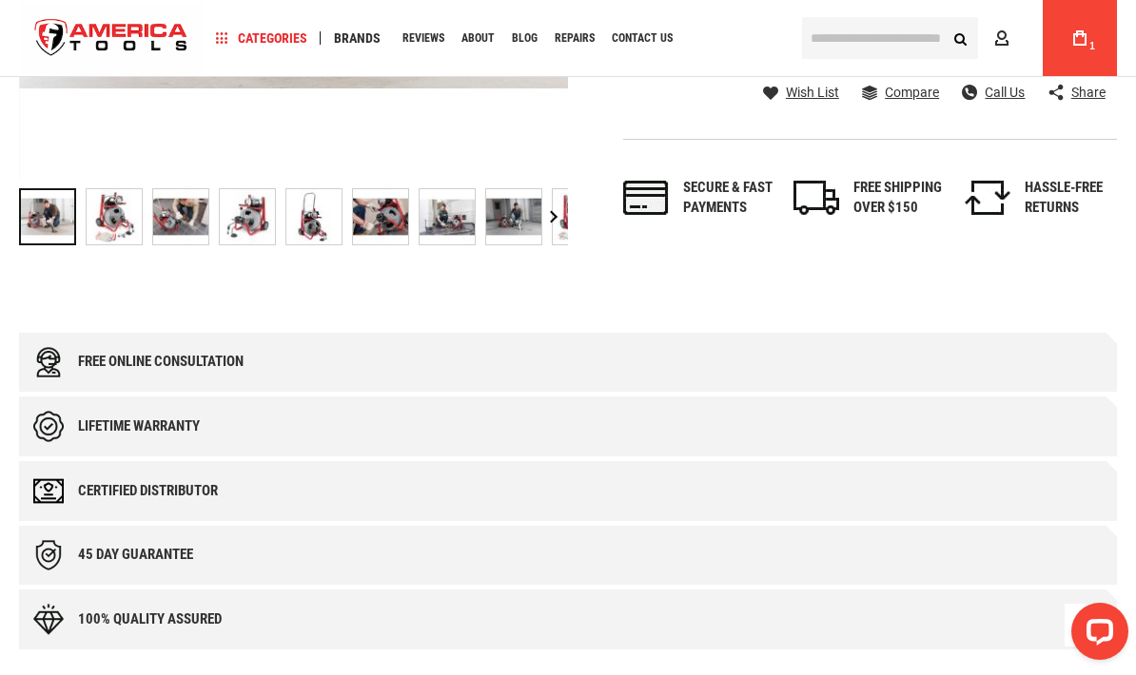
scroll to position [674, 0]
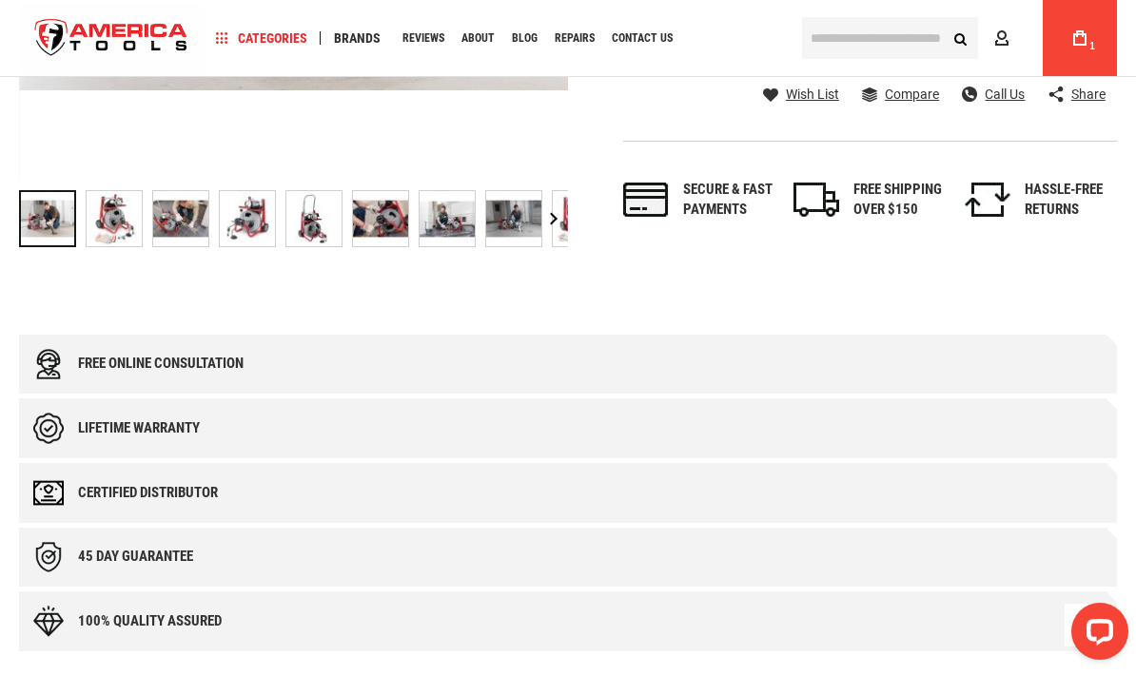
click at [1090, 635] on div "Open LiveChat chat widget" at bounding box center [1099, 630] width 30 height 30
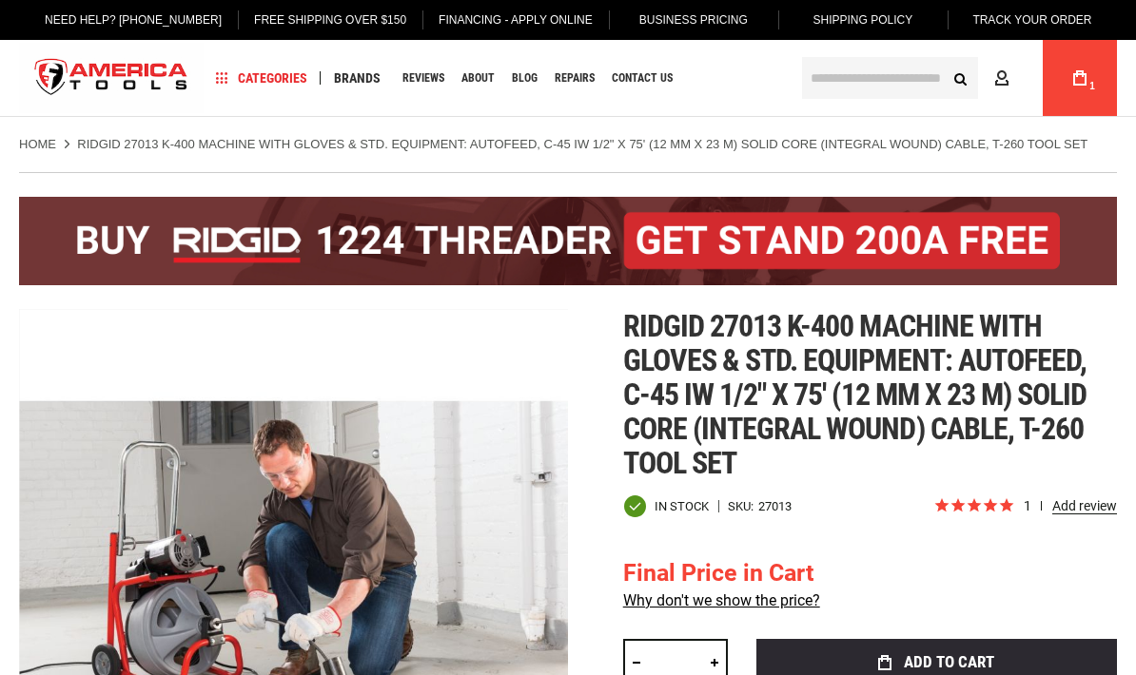
scroll to position [0, 0]
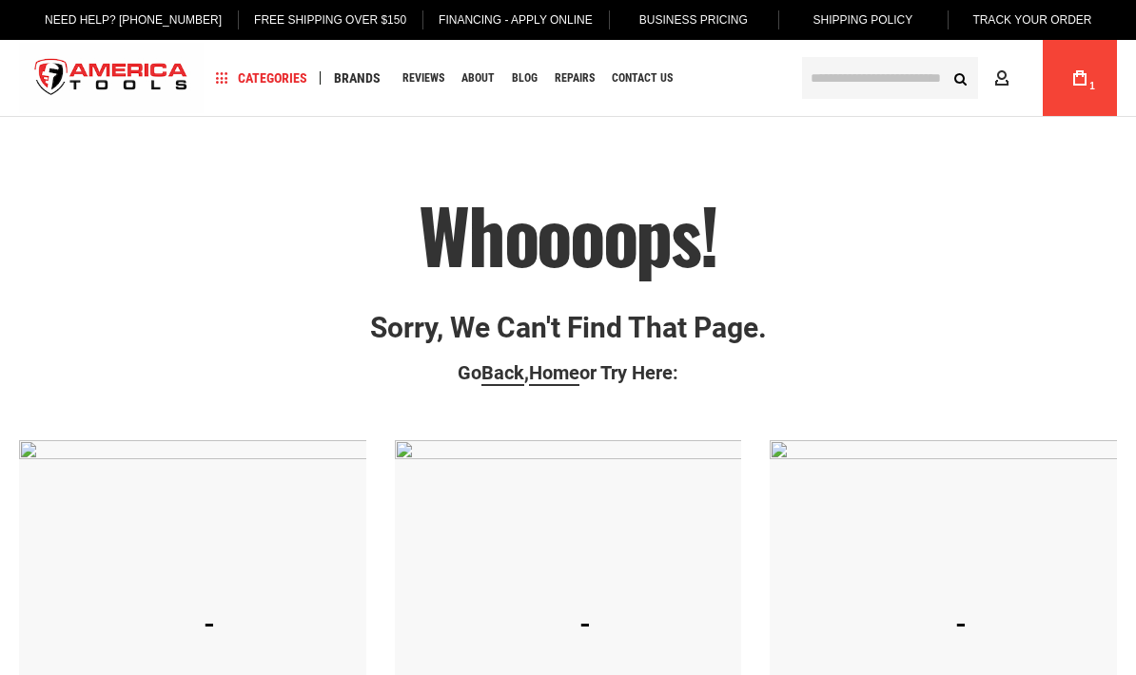
click at [882, 89] on input "text" at bounding box center [890, 78] width 176 height 42
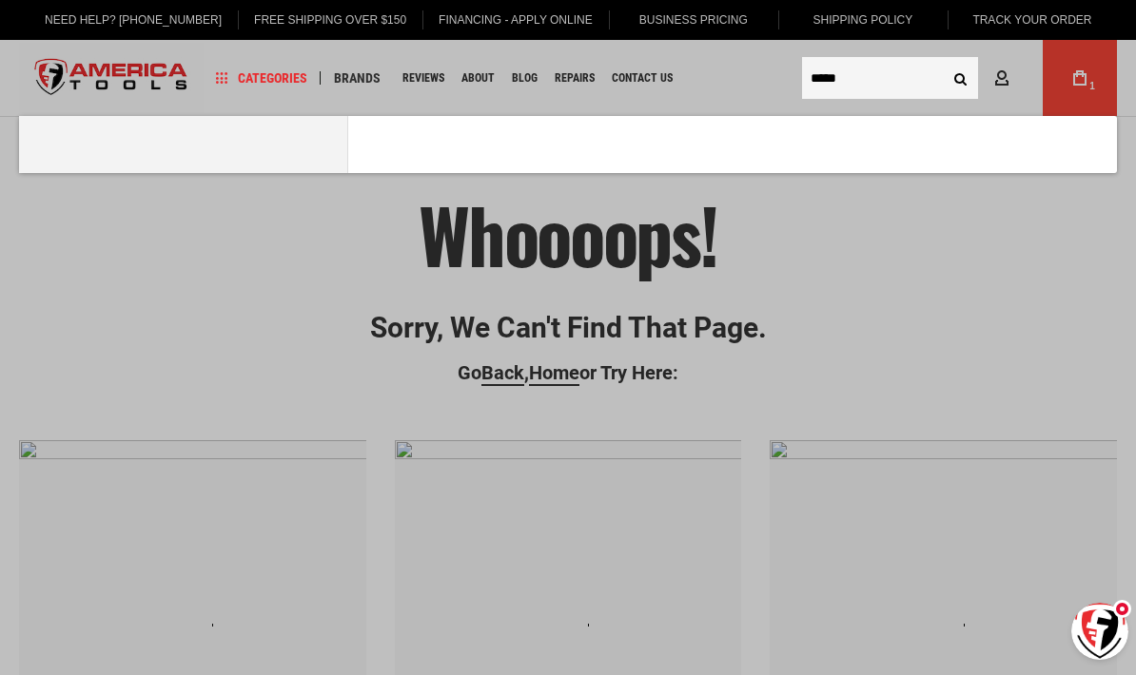
type input "*****"
click at [960, 78] on button "Search" at bounding box center [960, 78] width 36 height 36
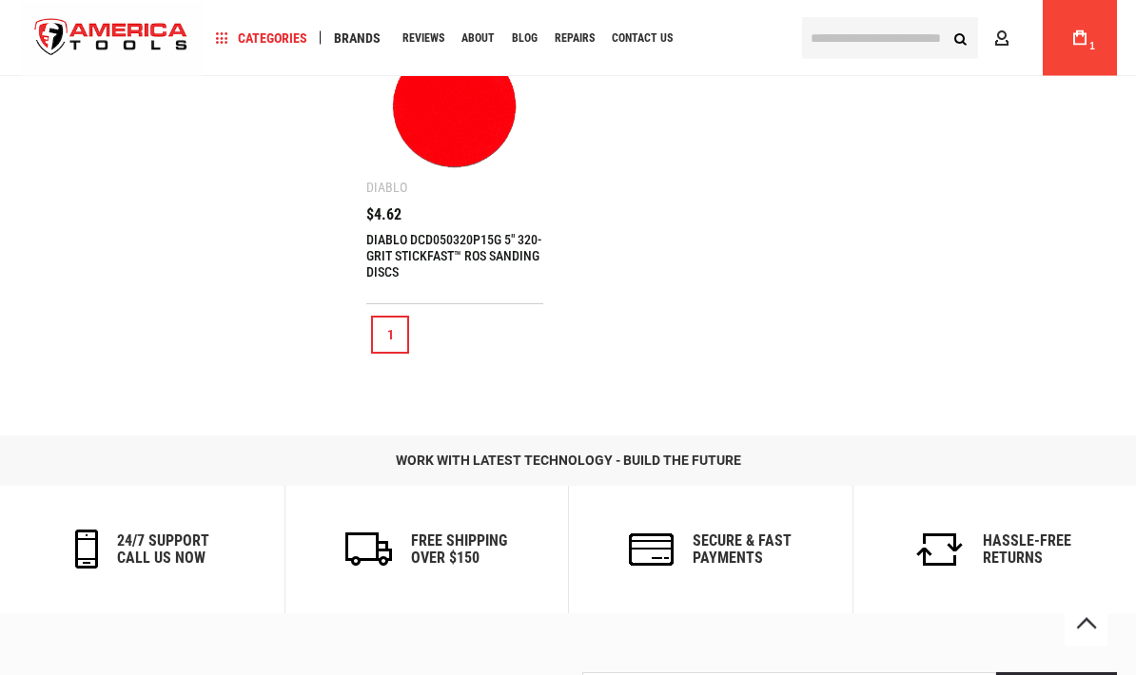
click at [878, 50] on input "text" at bounding box center [890, 38] width 176 height 42
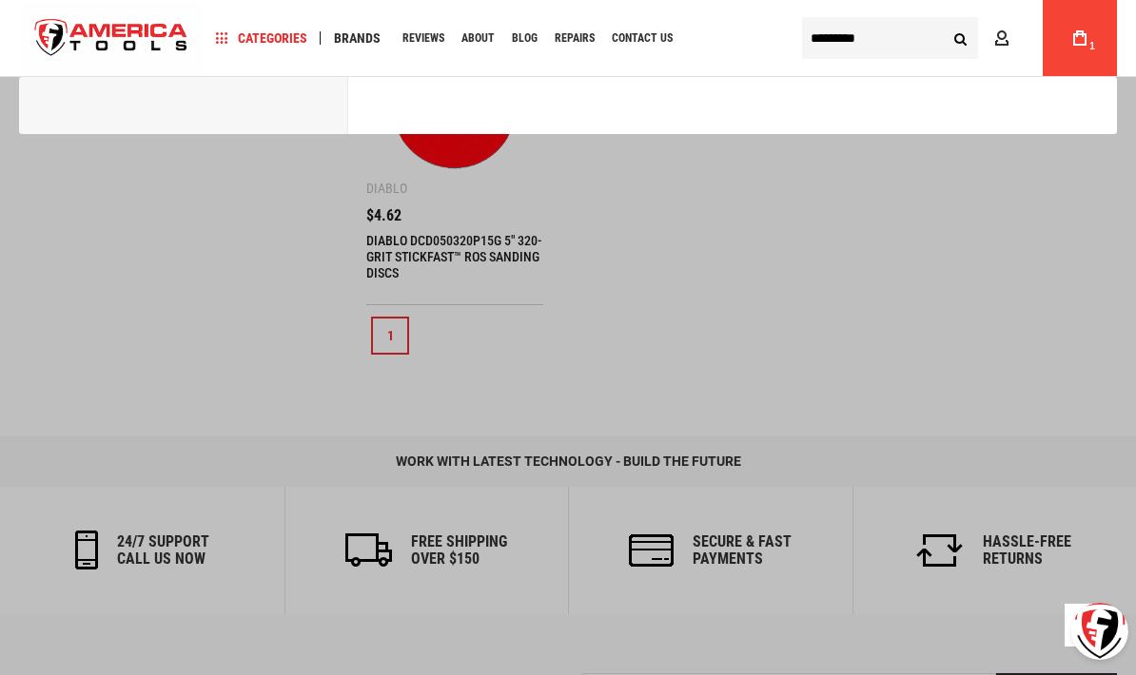
type input "*********"
click at [960, 37] on button "Search" at bounding box center [960, 38] width 36 height 36
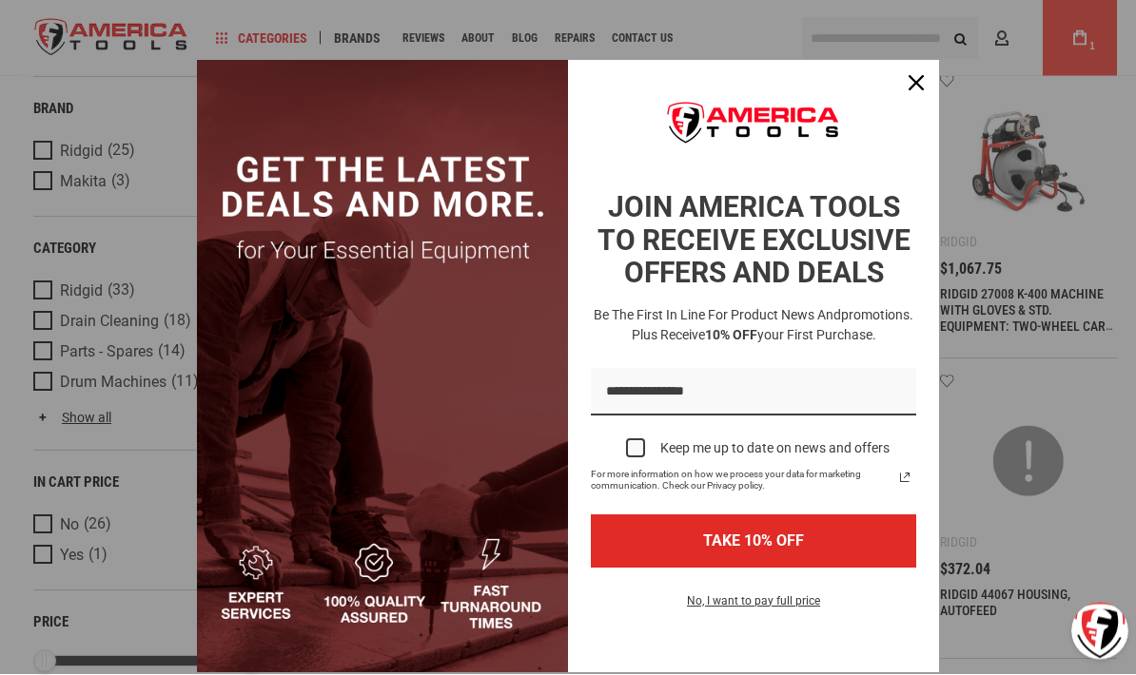
scroll to position [770, 0]
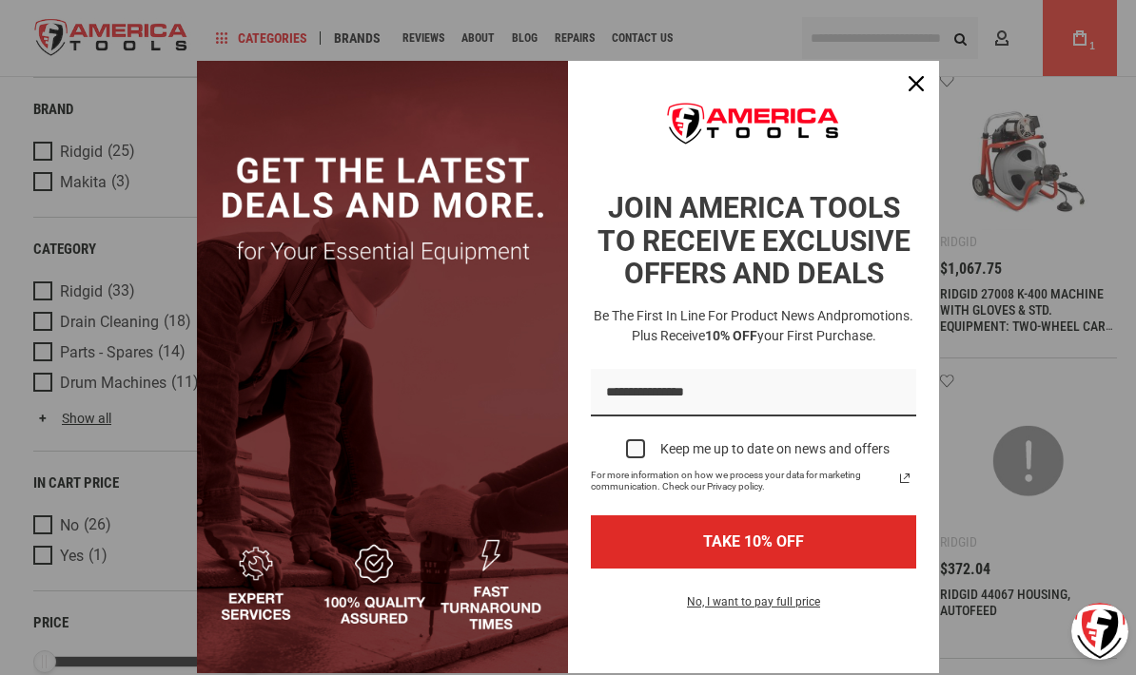
click at [917, 91] on icon "close icon" at bounding box center [915, 83] width 15 height 15
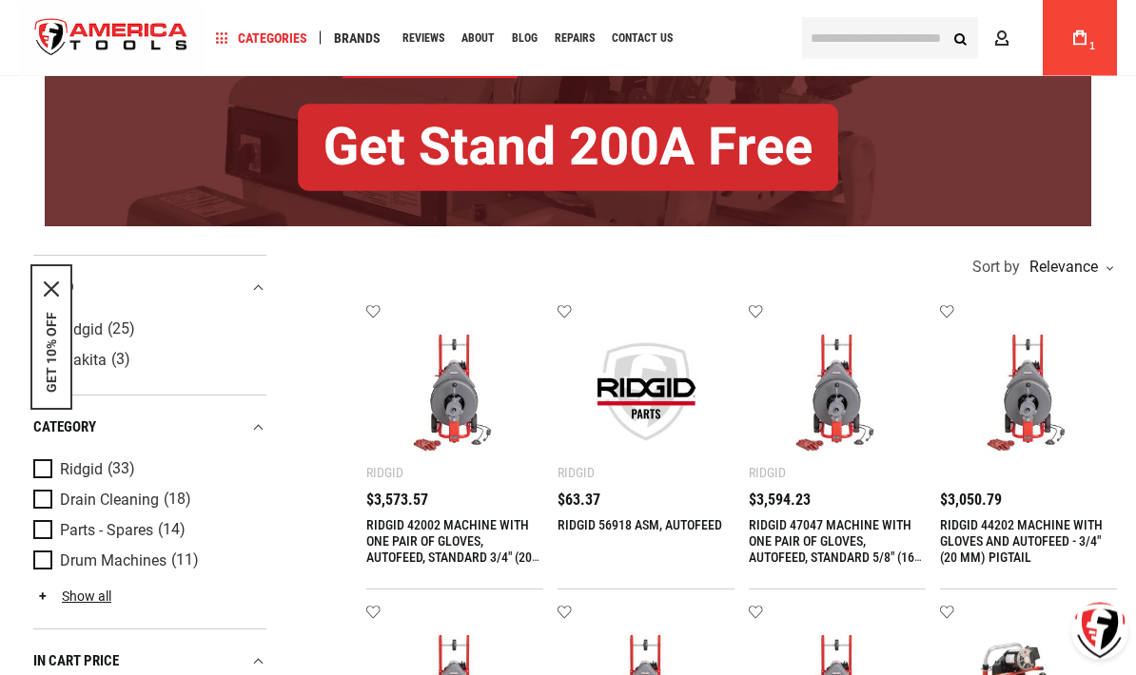
scroll to position [0, 0]
